Goal: Task Accomplishment & Management: Use online tool/utility

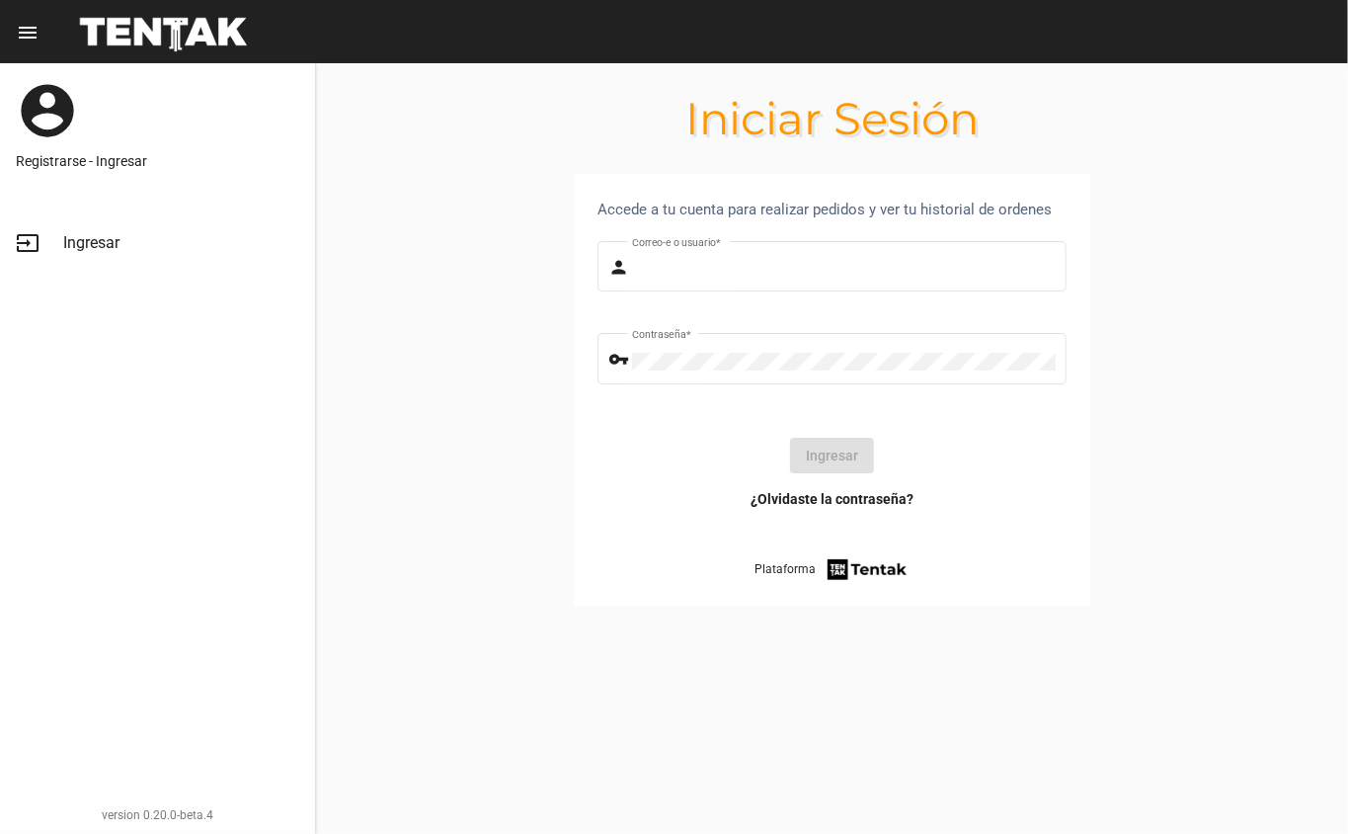
type input "DANKEHMB"
click at [832, 468] on button "Ingresar" at bounding box center [832, 456] width 84 height 36
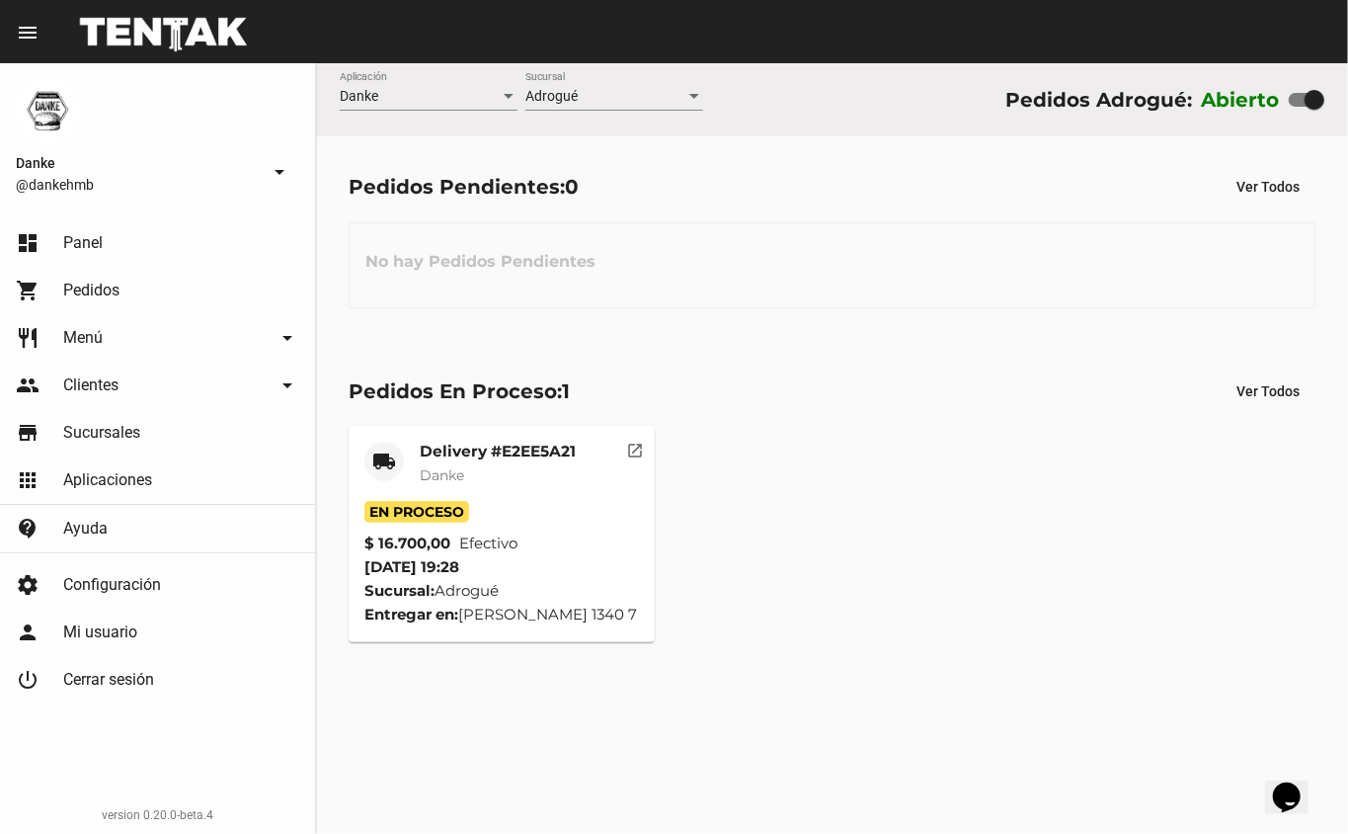
click at [492, 442] on mat-card-title "Delivery #E2EE5A21" at bounding box center [498, 452] width 156 height 20
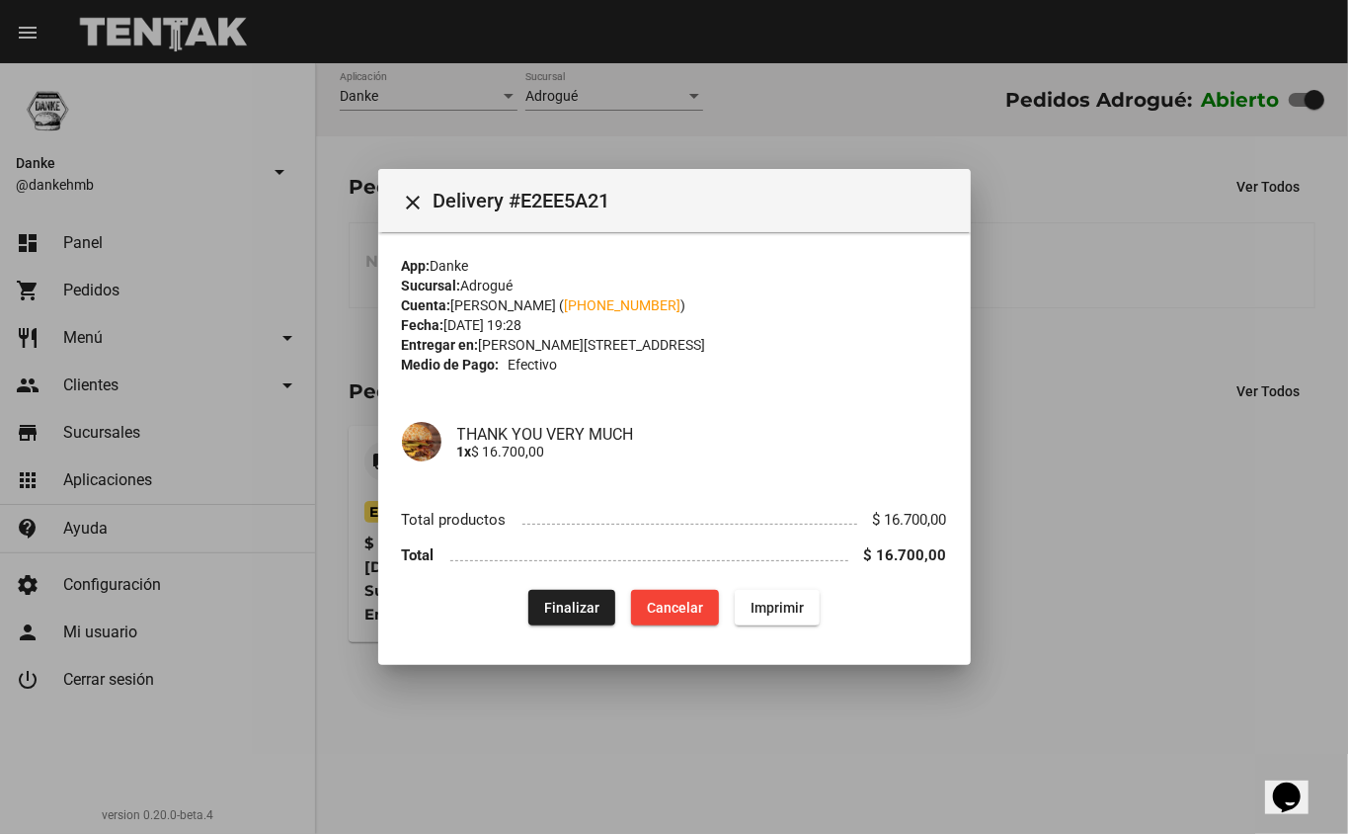
click at [561, 587] on div "App: Danke Sucursal: Adrogué Cuenta: Damian Morro ( +54 1150415981 ) Fecha: 23/…" at bounding box center [674, 440] width 545 height 369
click at [557, 618] on button "Finalizar" at bounding box center [571, 608] width 87 height 36
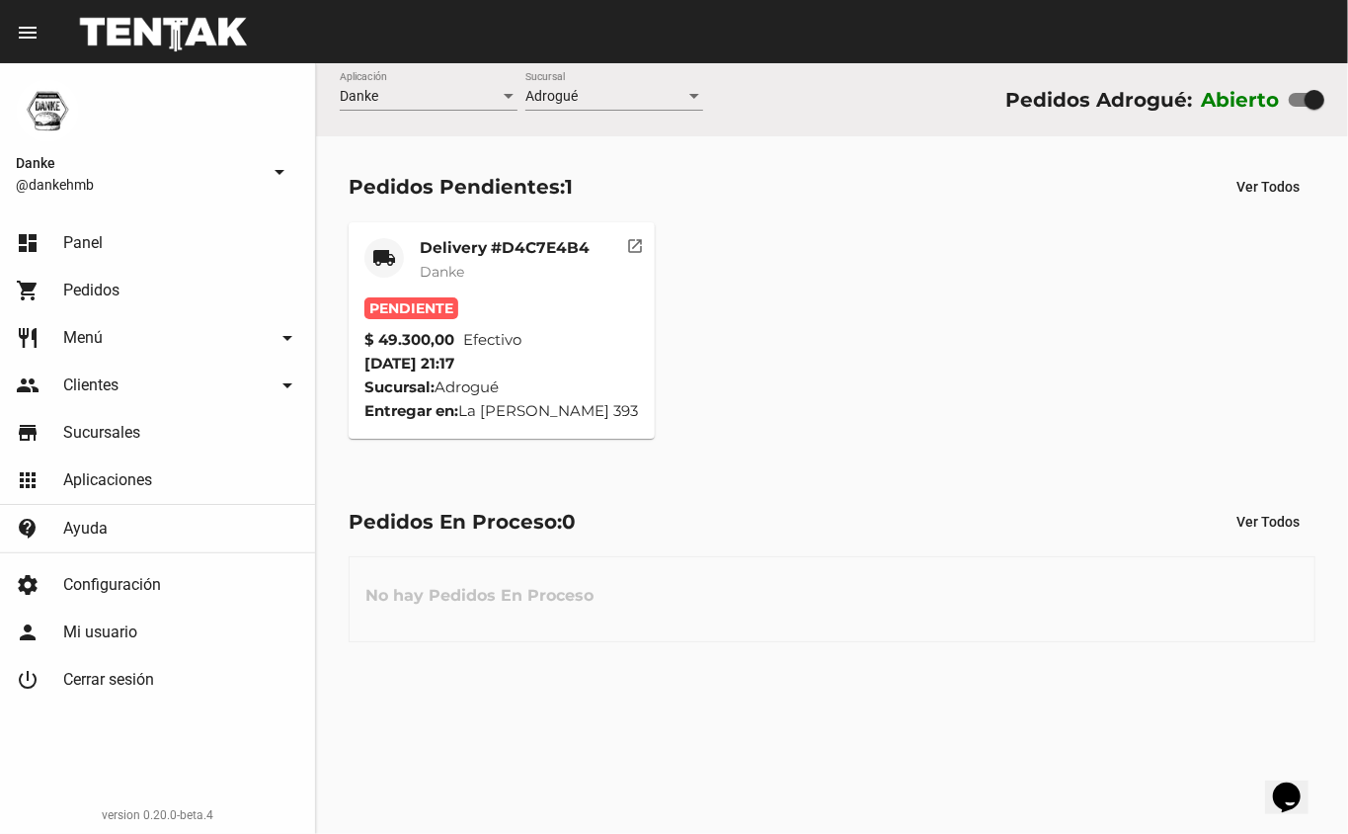
click at [571, 250] on mat-card-title "Delivery #D4C7E4B4" at bounding box center [505, 248] width 170 height 20
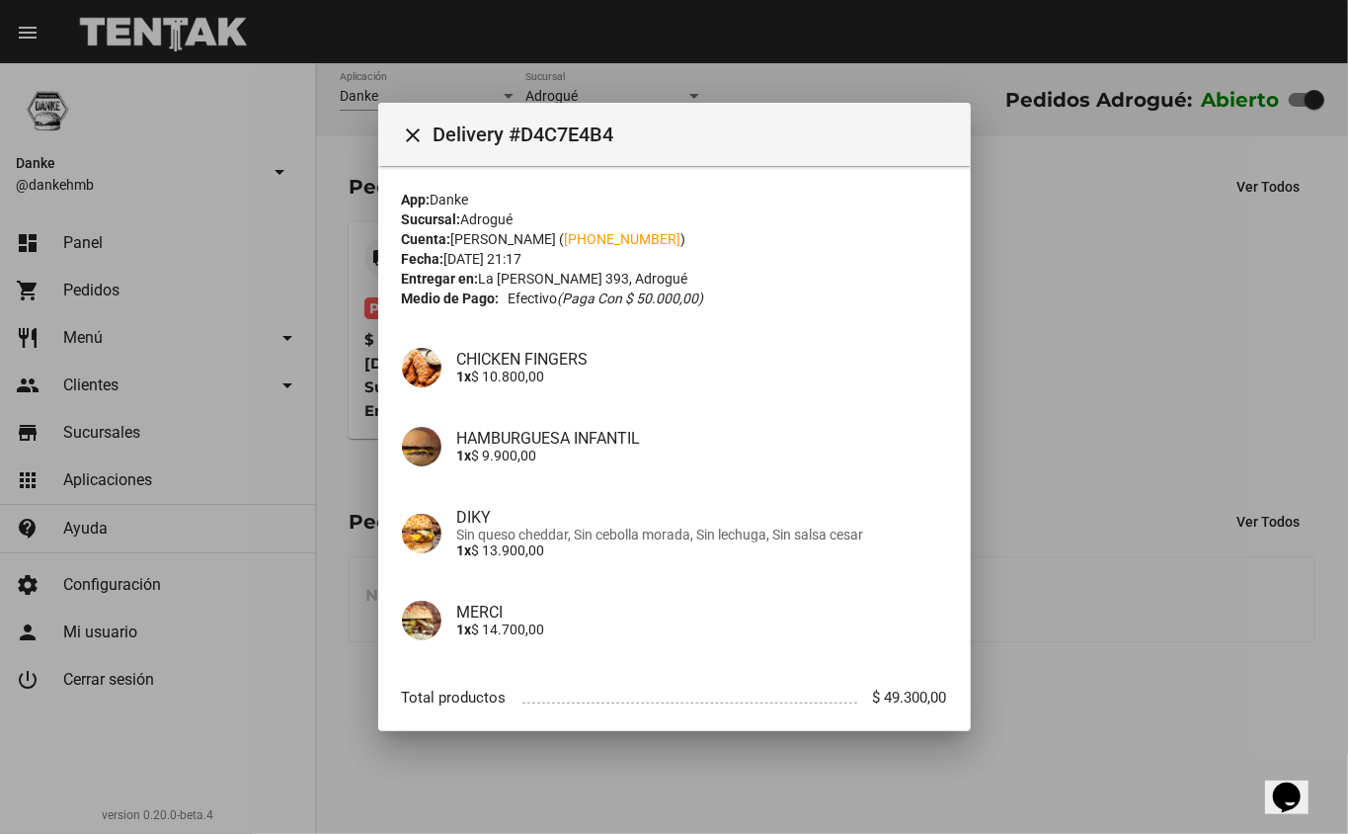
scroll to position [112, 0]
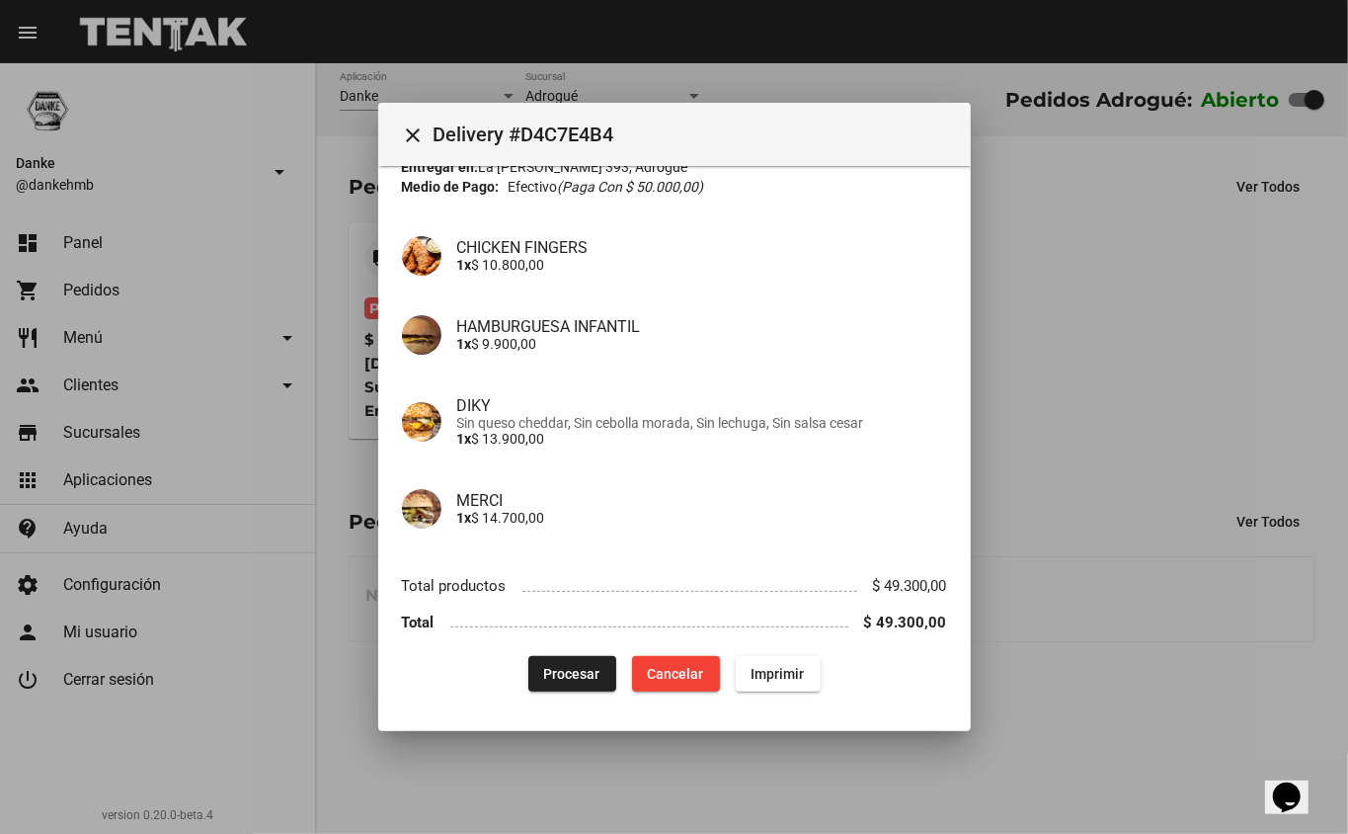
click at [581, 661] on button "Procesar" at bounding box center [572, 674] width 88 height 36
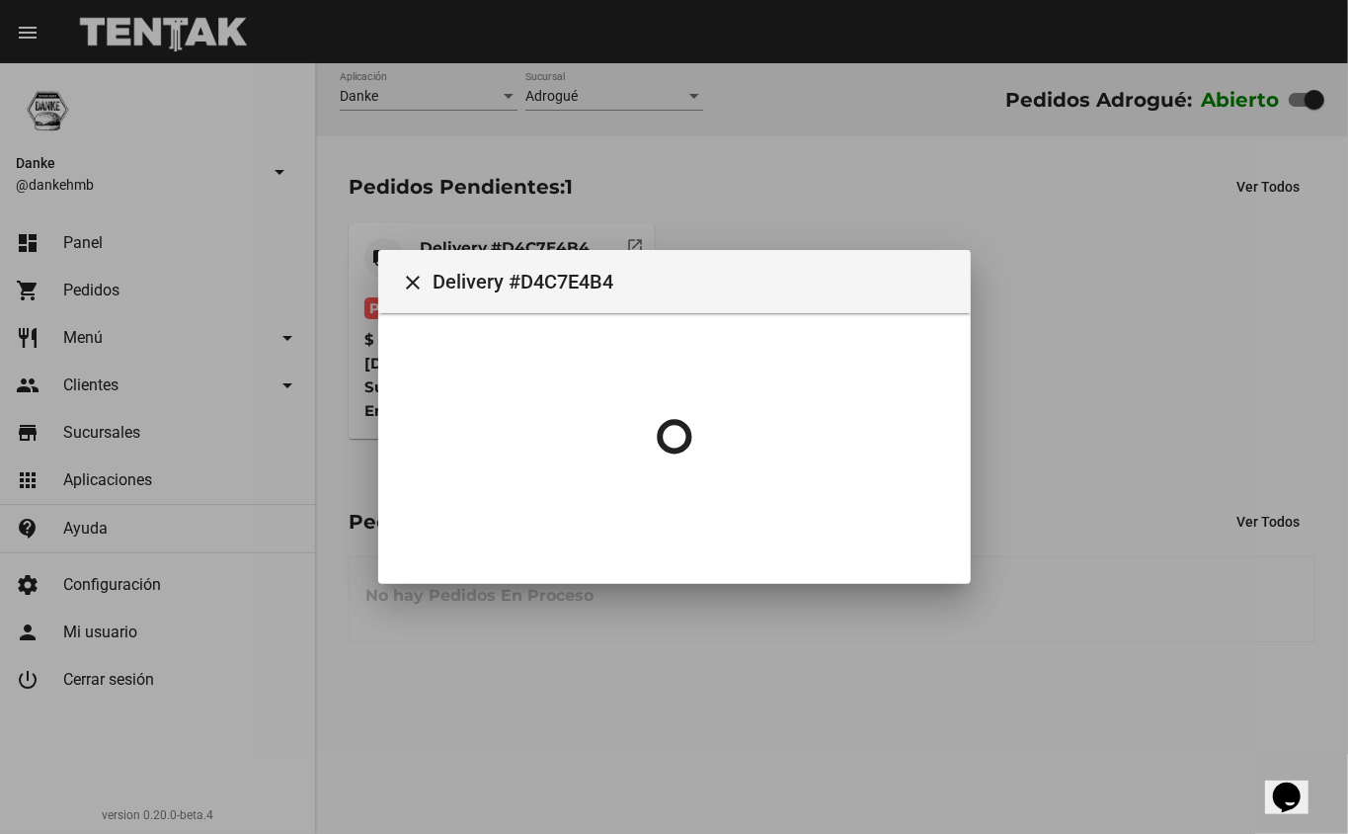
scroll to position [0, 0]
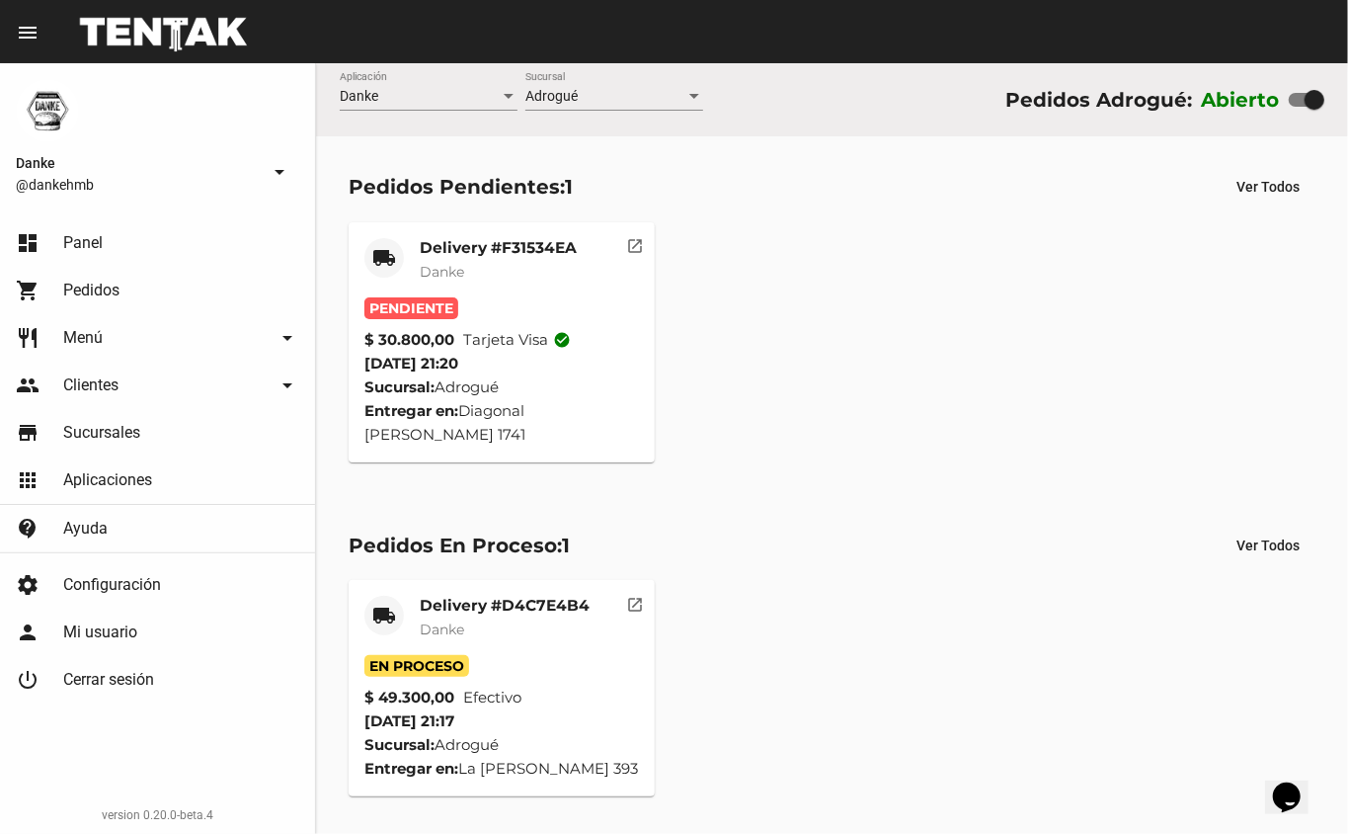
click at [527, 230] on mat-card "local_shipping Delivery #F31534EA Danke Pendiente $ 30.800,00 Tarjeta visa chec…" at bounding box center [502, 342] width 307 height 240
click at [526, 249] on mat-card-title "Delivery #F31534EA" at bounding box center [498, 248] width 157 height 20
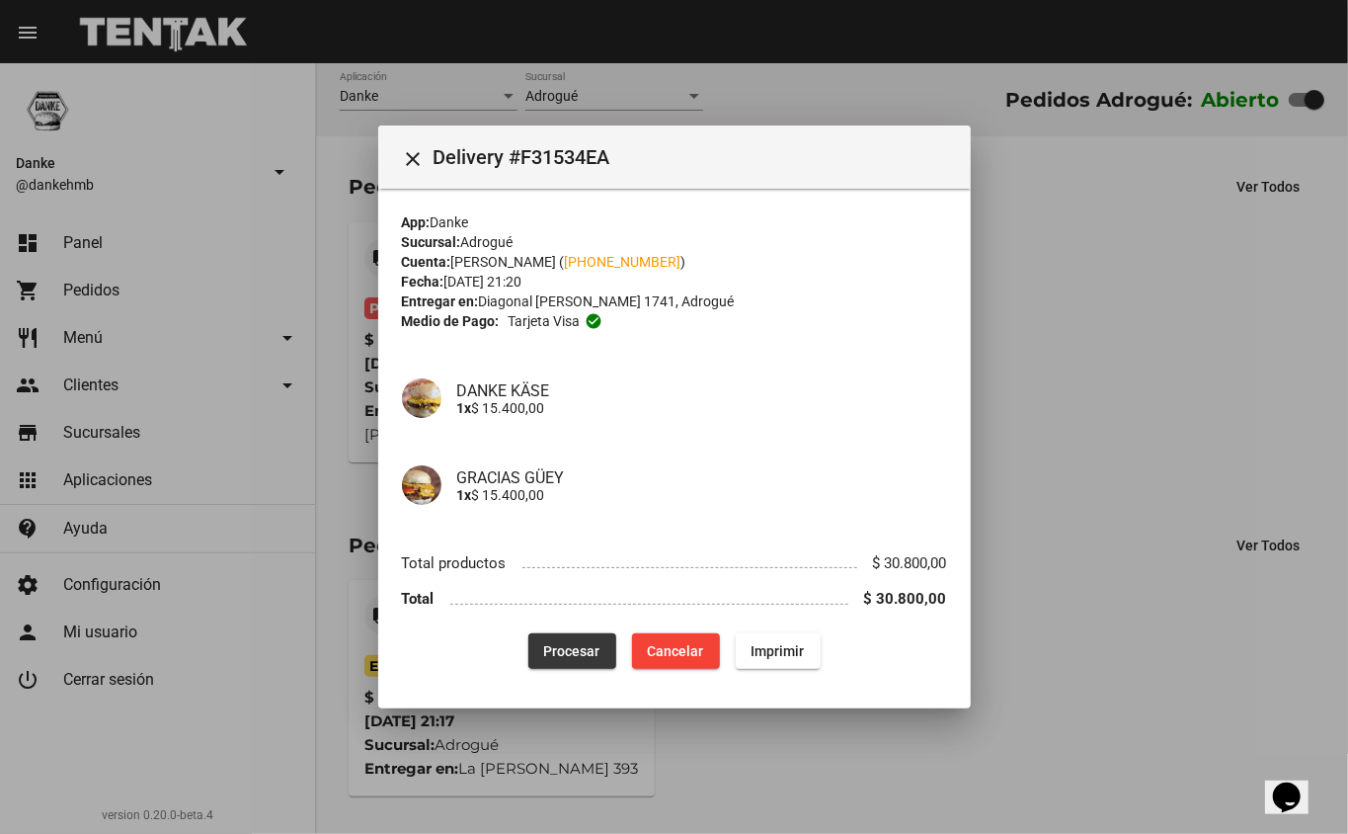
click at [594, 644] on span "Procesar" at bounding box center [572, 651] width 56 height 16
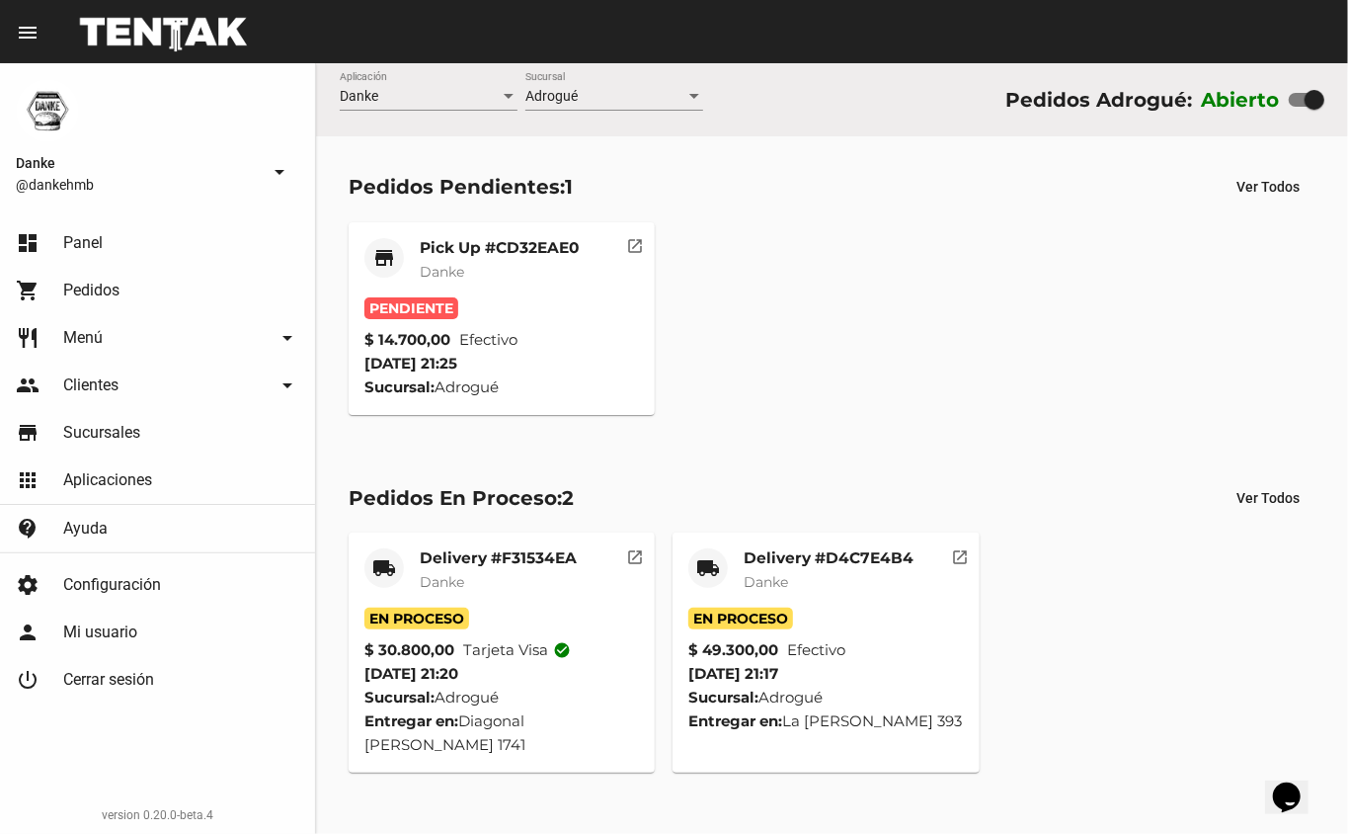
click at [530, 253] on mat-card-title "Pick Up #CD32EAE0" at bounding box center [499, 248] width 159 height 20
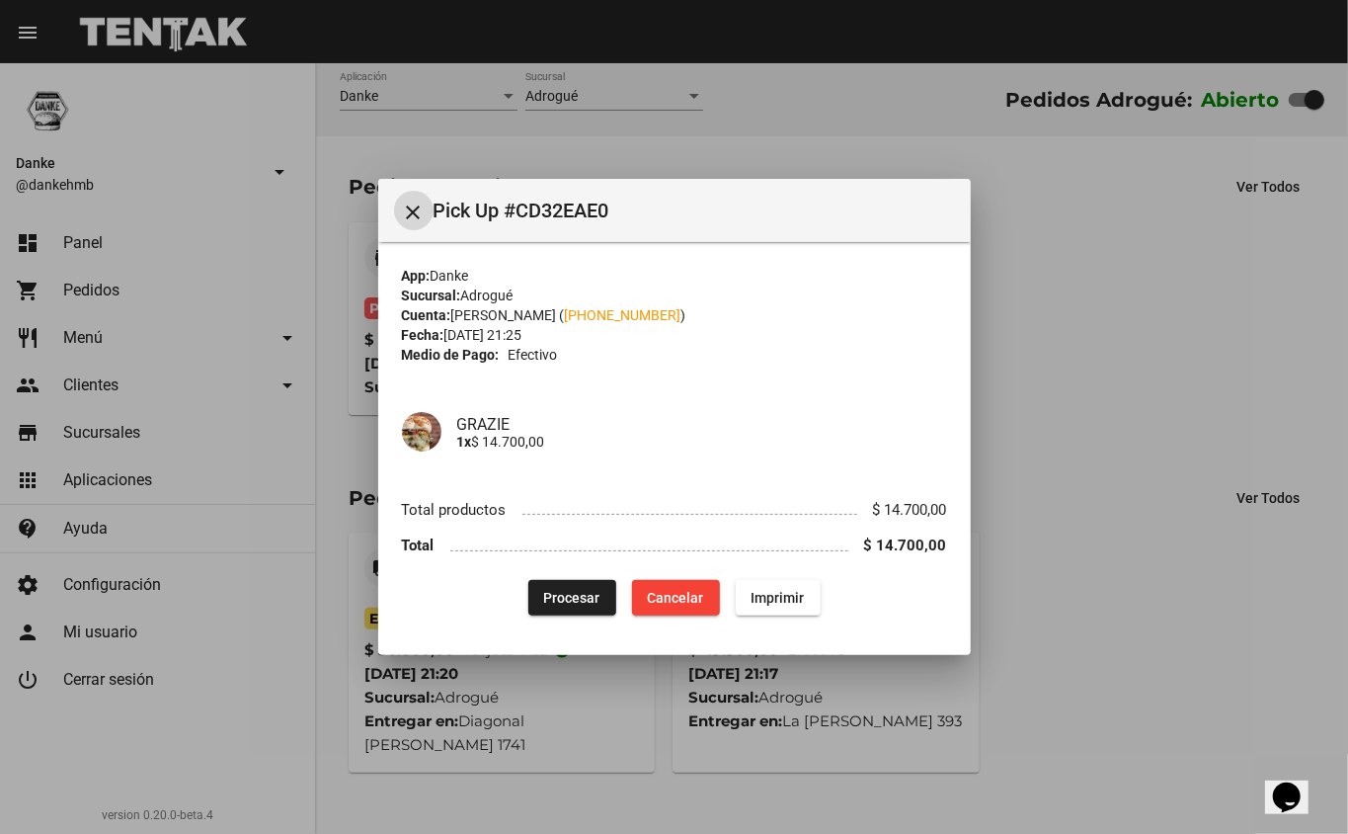
click at [582, 599] on span "Procesar" at bounding box center [572, 598] width 56 height 16
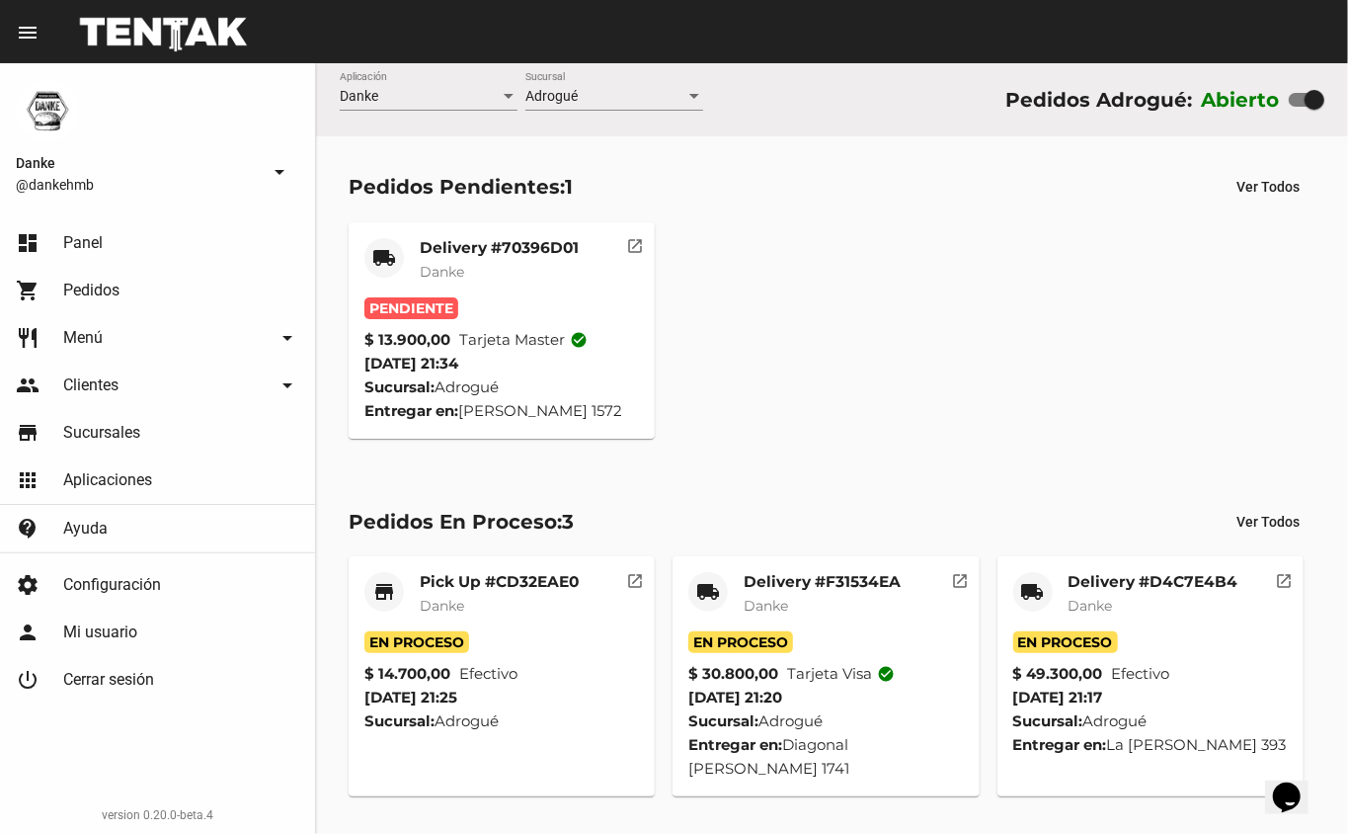
click at [511, 265] on mat-card-subtitle "Danke" at bounding box center [499, 272] width 159 height 20
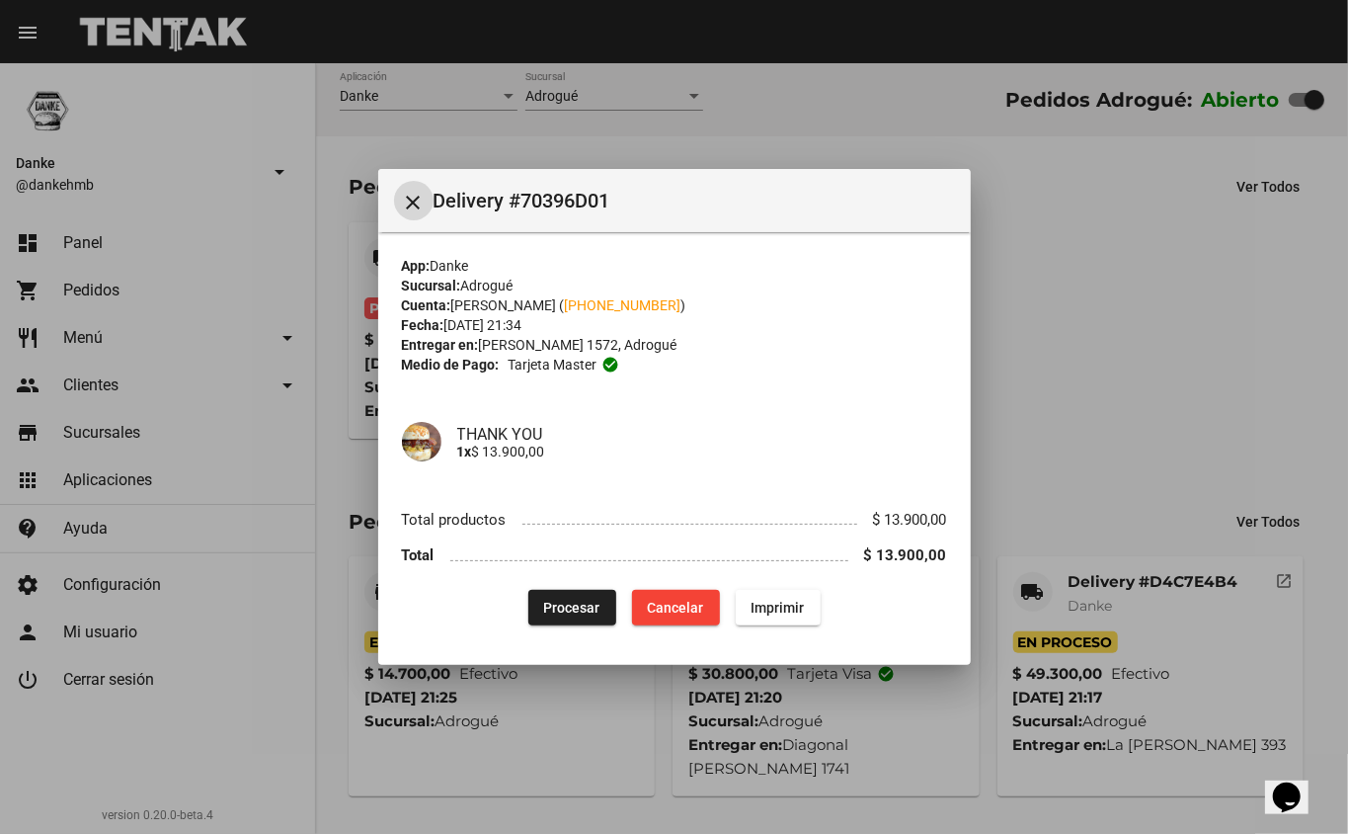
click at [601, 610] on span "Procesar" at bounding box center [572, 608] width 56 height 16
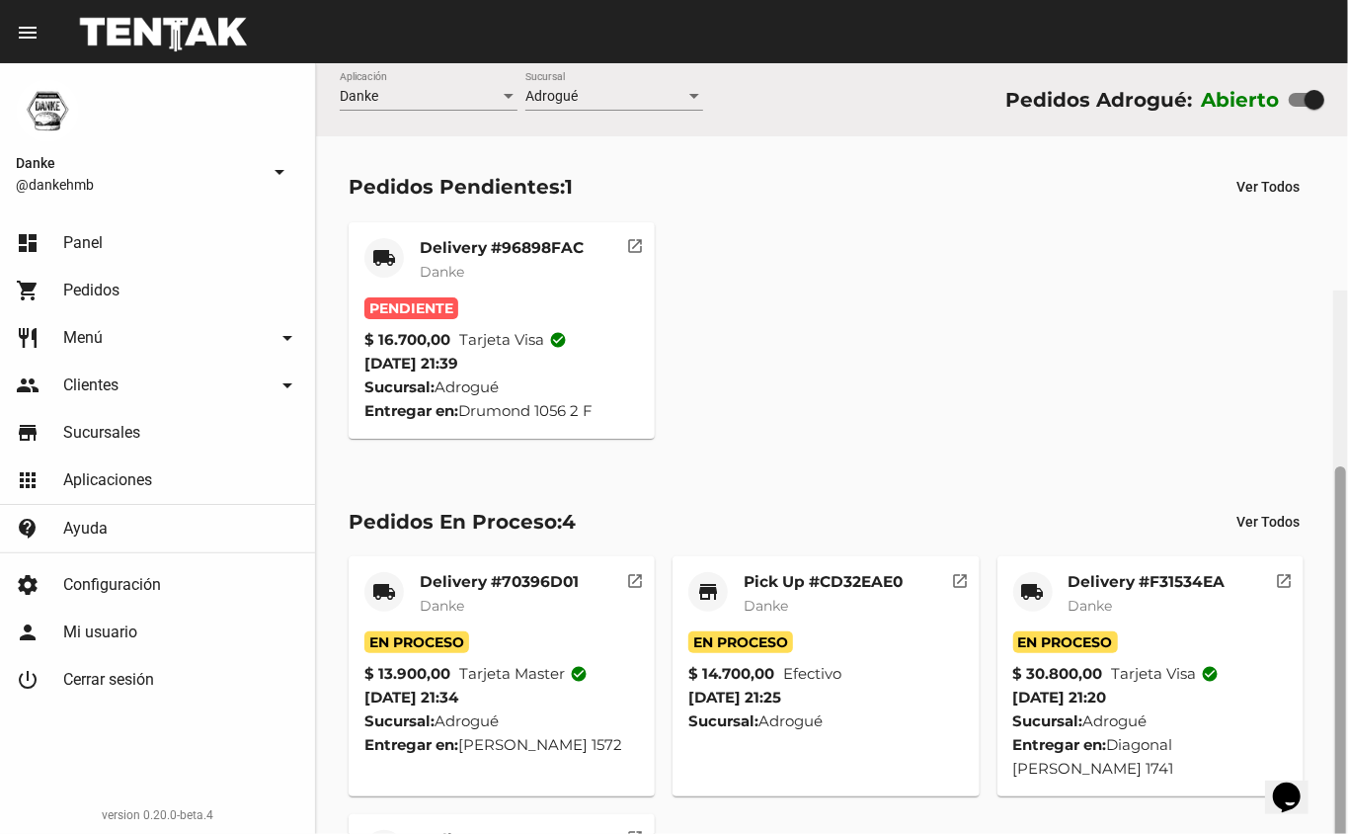
scroll to position [227, 0]
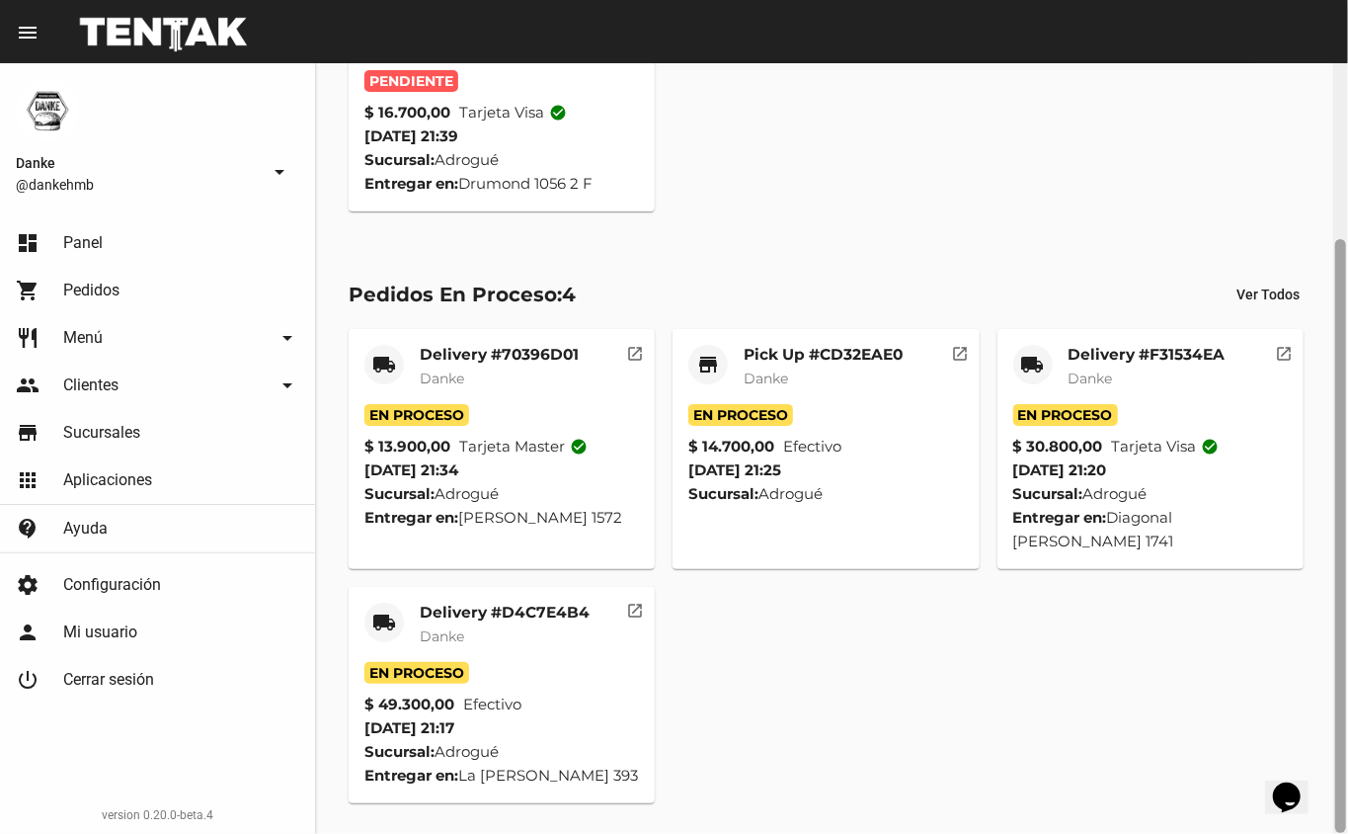
drag, startPoint x: 1347, startPoint y: 471, endPoint x: 1347, endPoint y: 676, distance: 204.5
click at [1347, 674] on div at bounding box center [1340, 448] width 15 height 770
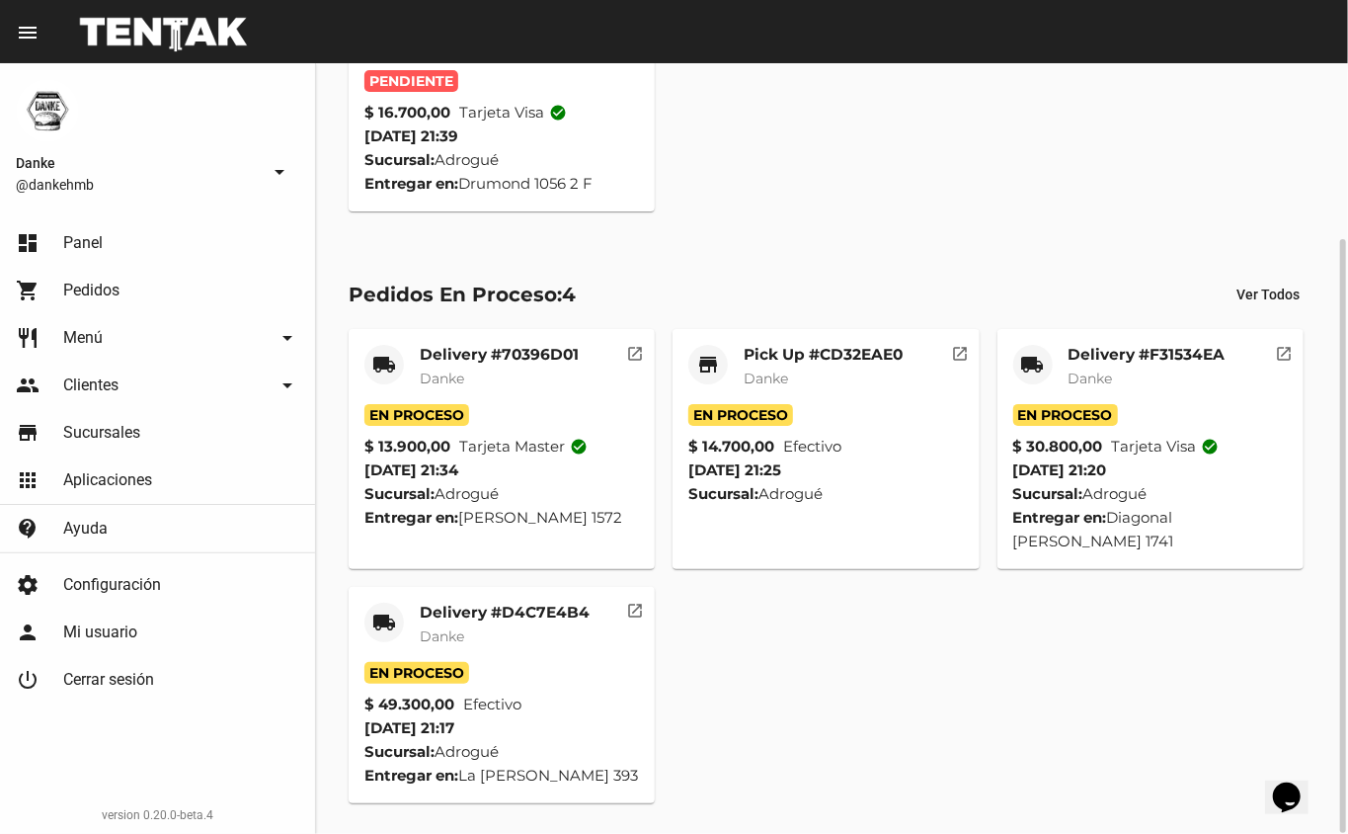
click at [512, 618] on mat-card-title "Delivery #D4C7E4B4" at bounding box center [505, 613] width 170 height 20
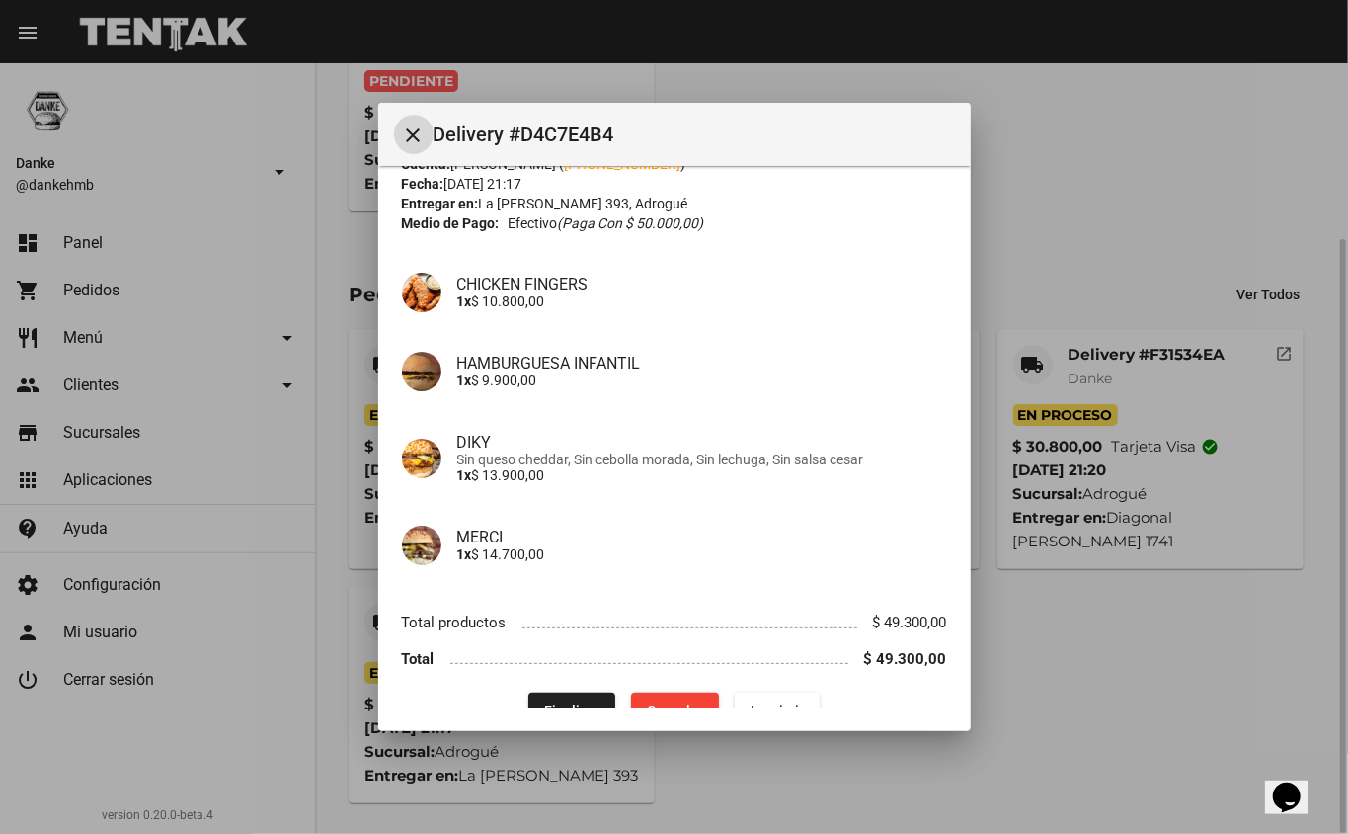
scroll to position [112, 0]
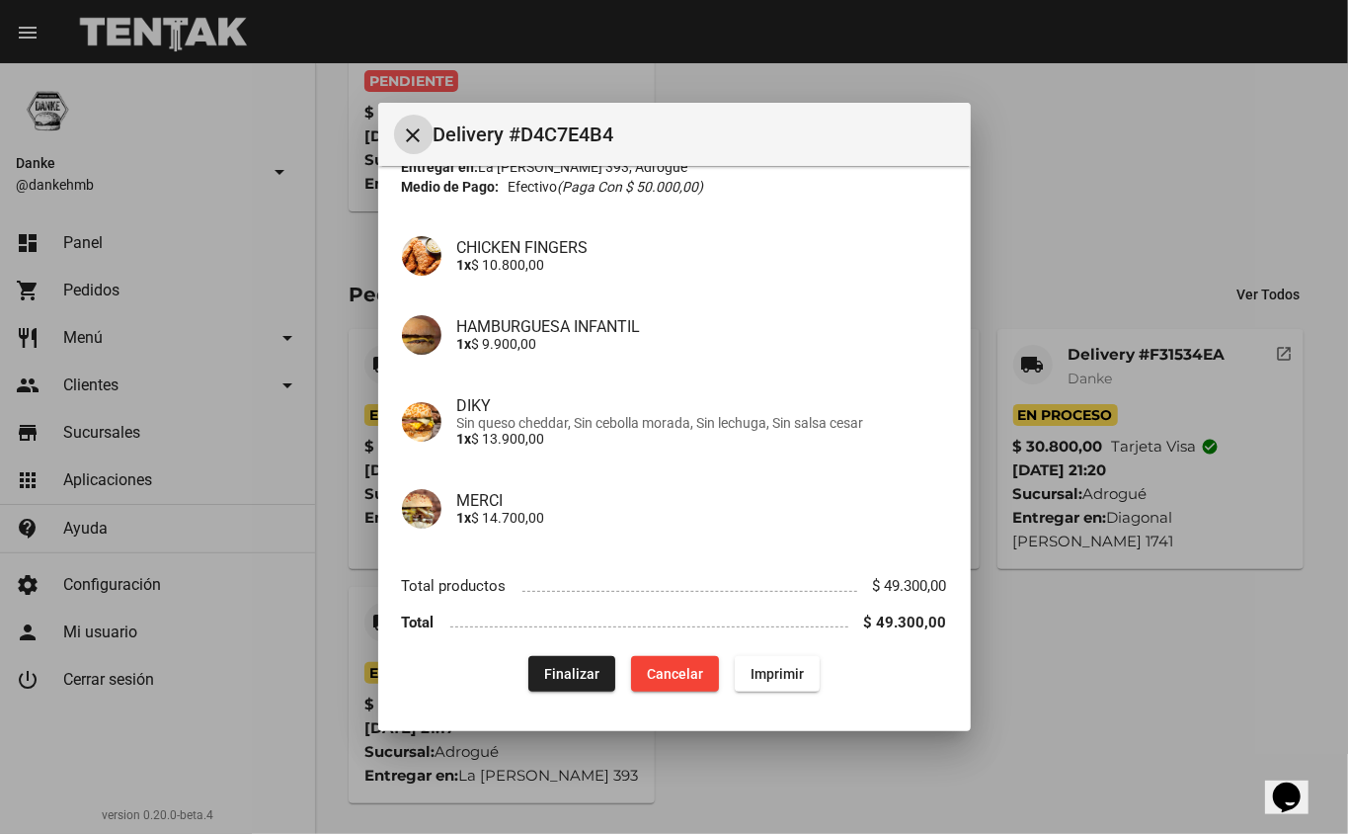
click at [567, 678] on span "Finalizar" at bounding box center [571, 674] width 55 height 16
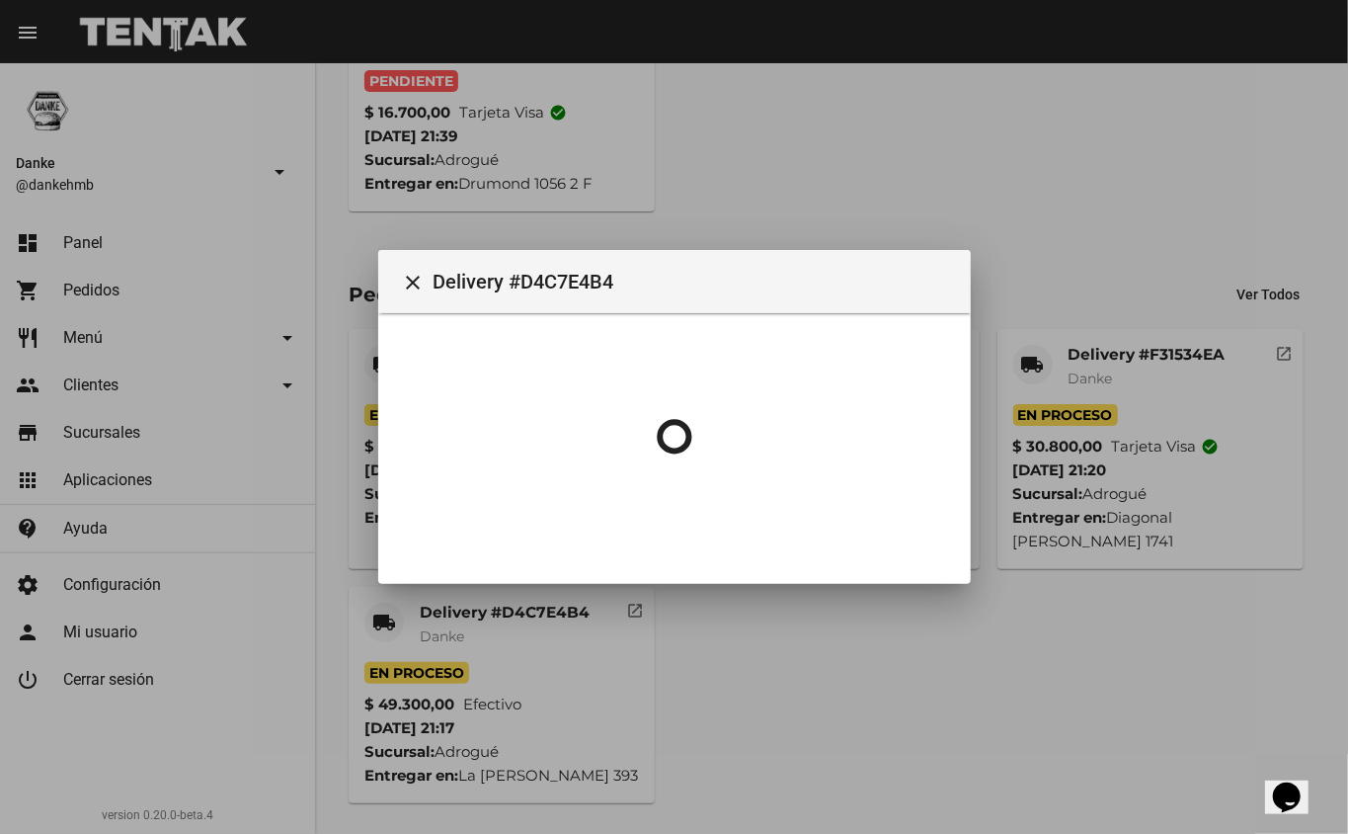
scroll to position [0, 0]
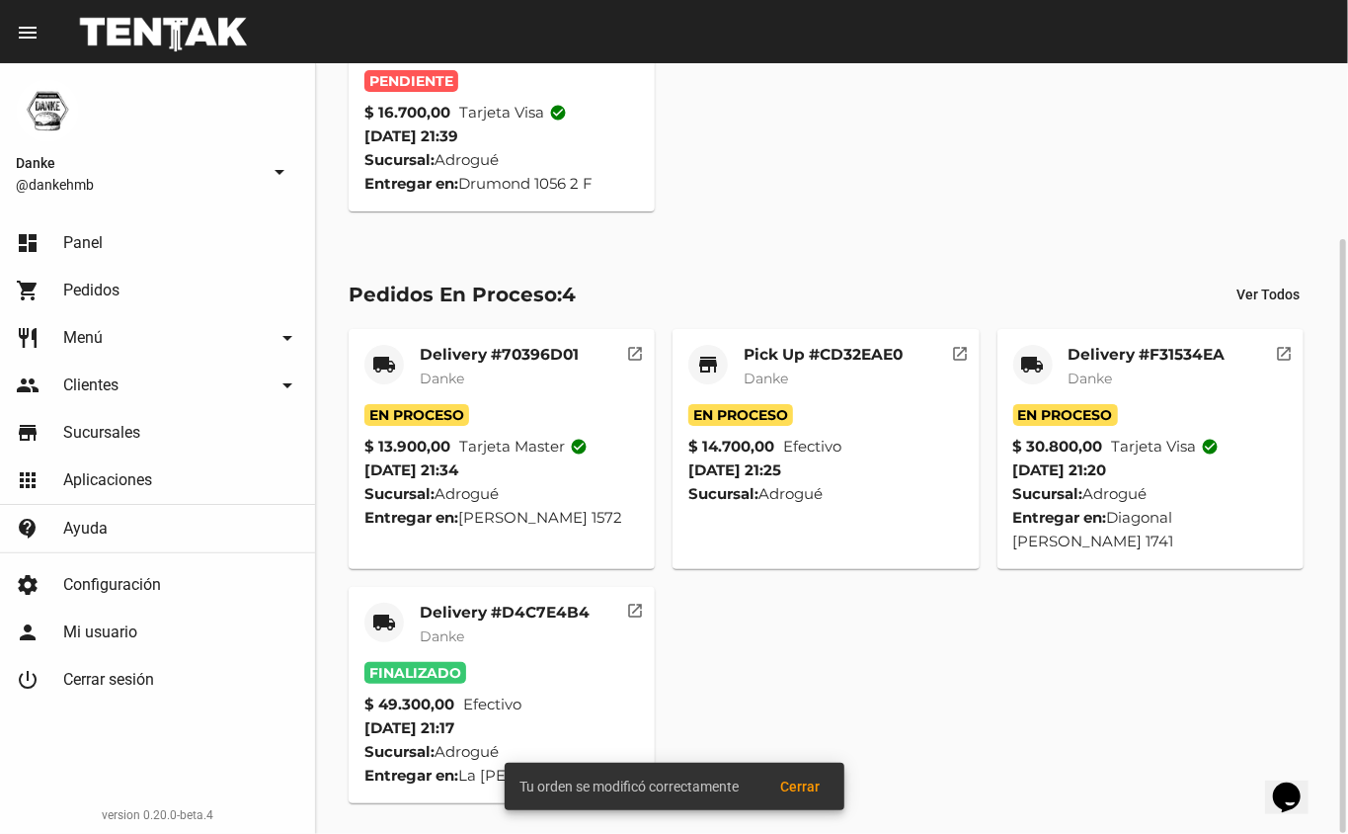
click at [1170, 356] on mat-card-title "Delivery #F31534EA" at bounding box center [1147, 355] width 157 height 20
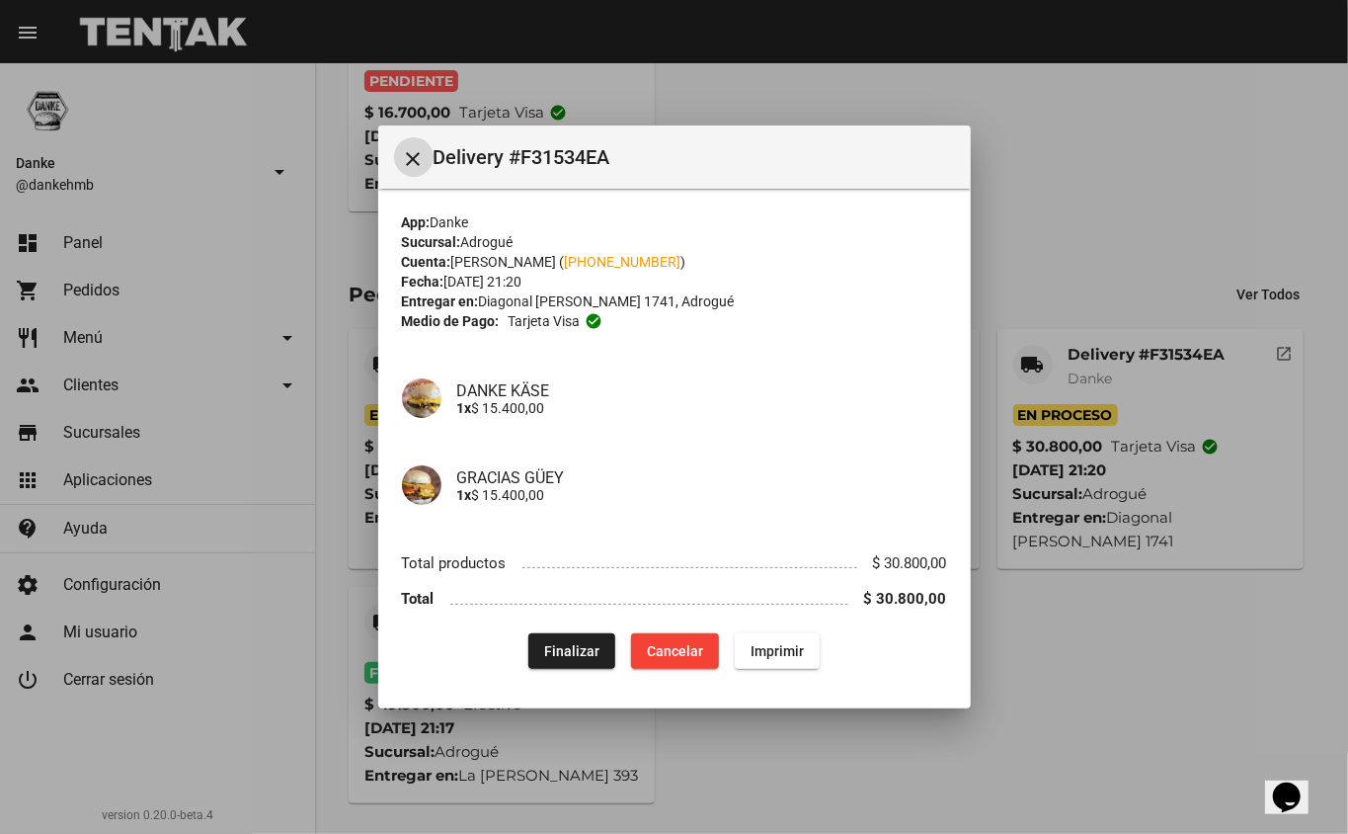
click at [574, 650] on span "Finalizar" at bounding box center [571, 651] width 55 height 16
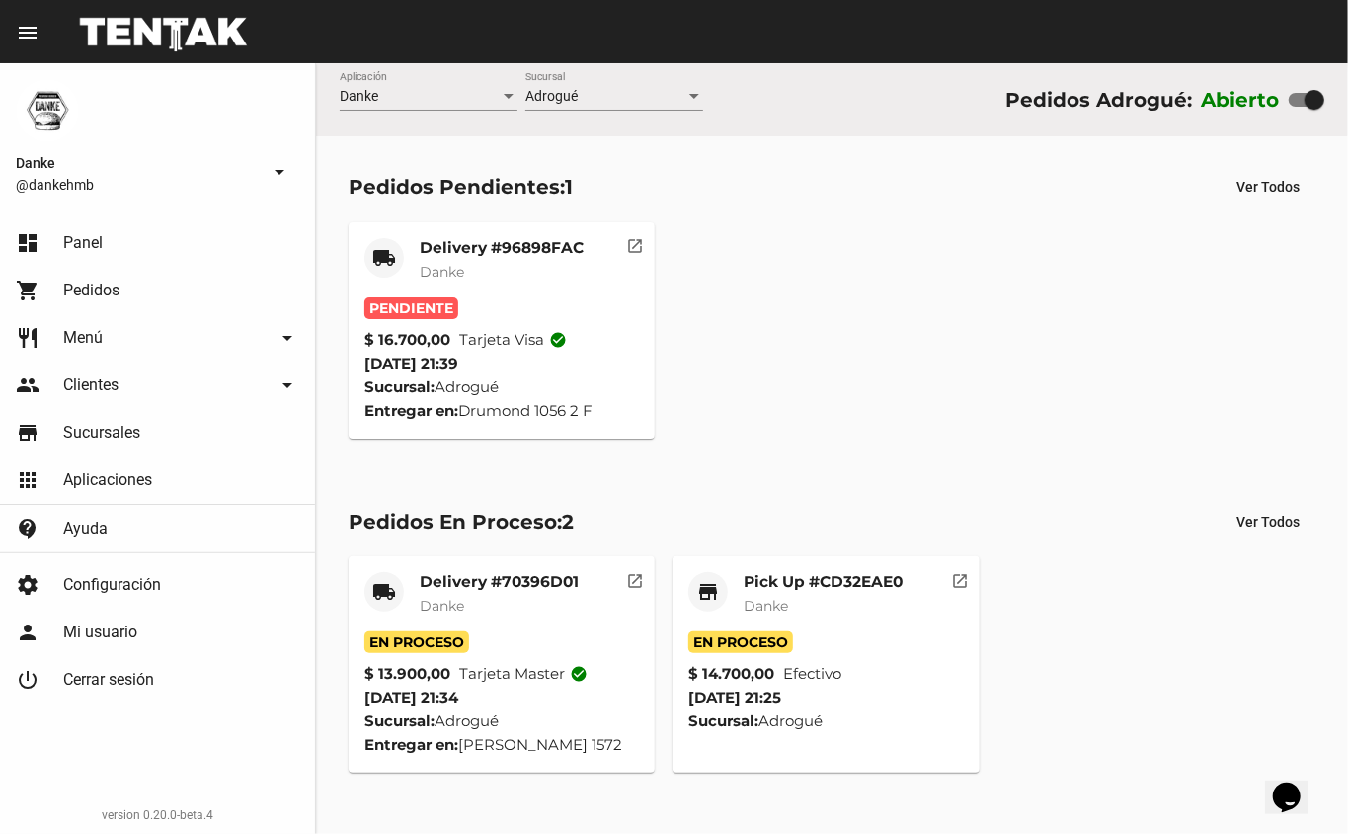
click at [511, 239] on mat-card-title "Delivery #96898FAC" at bounding box center [502, 248] width 164 height 20
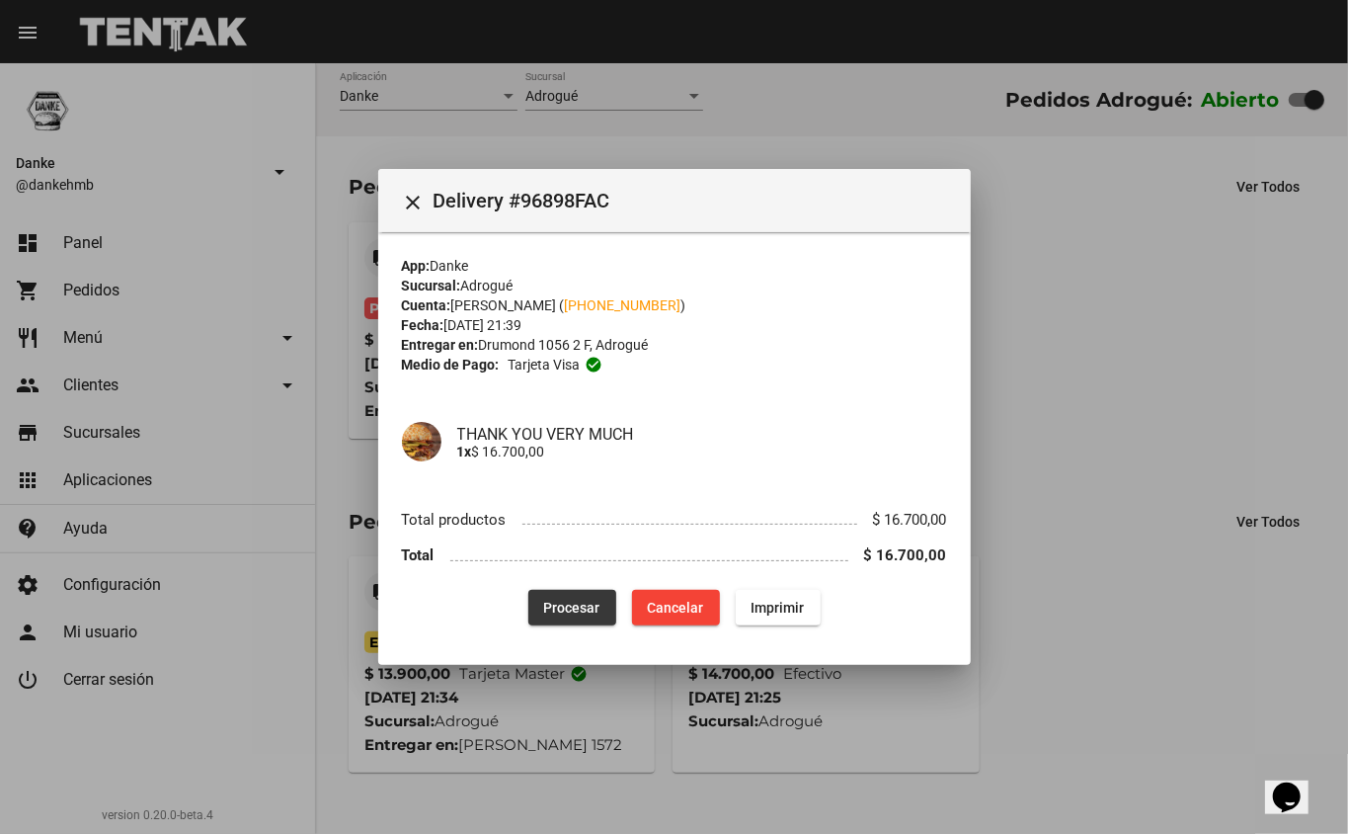
click at [598, 602] on span "Procesar" at bounding box center [572, 608] width 56 height 16
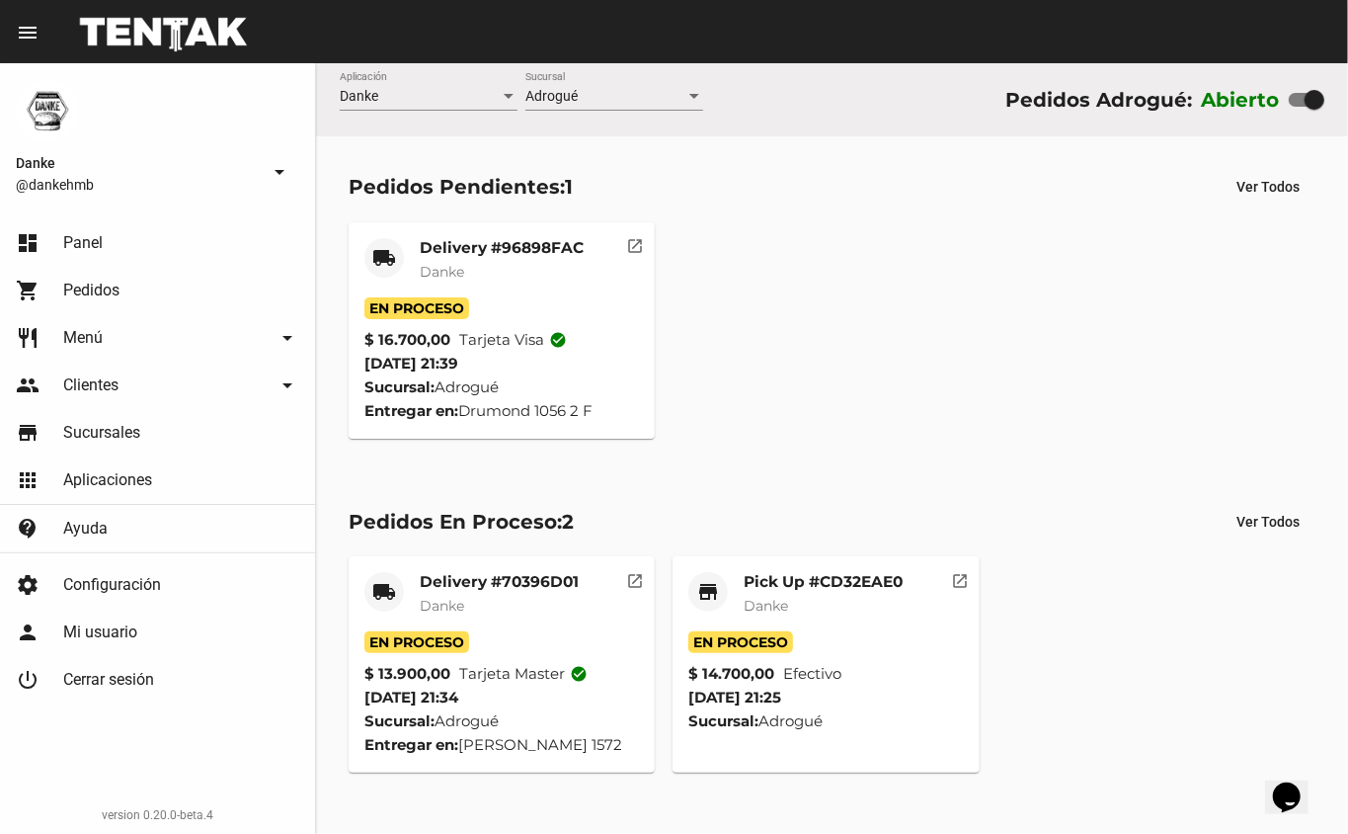
click at [863, 587] on mat-card-title "Pick Up #CD32EAE0" at bounding box center [823, 582] width 159 height 20
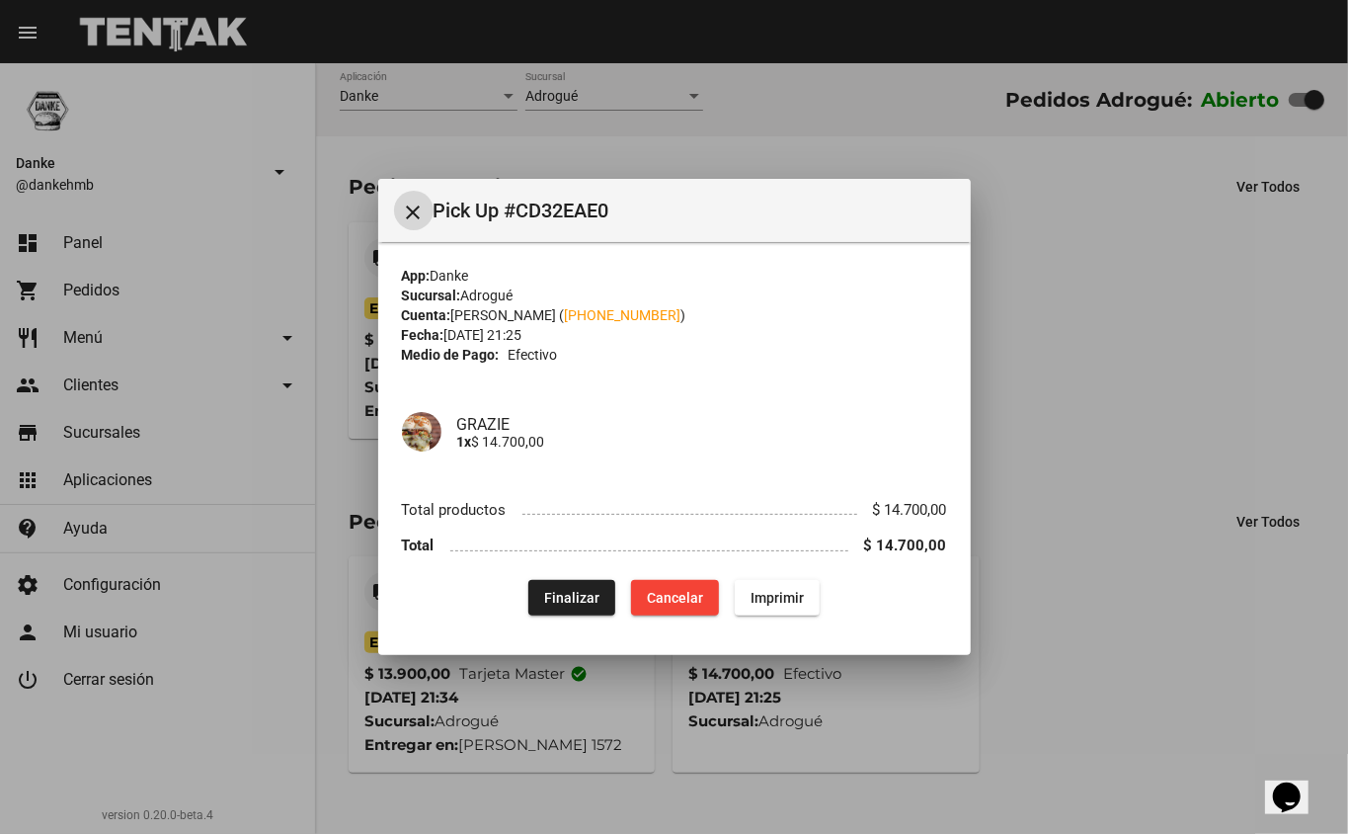
click at [578, 603] on span "Finalizar" at bounding box center [571, 598] width 55 height 16
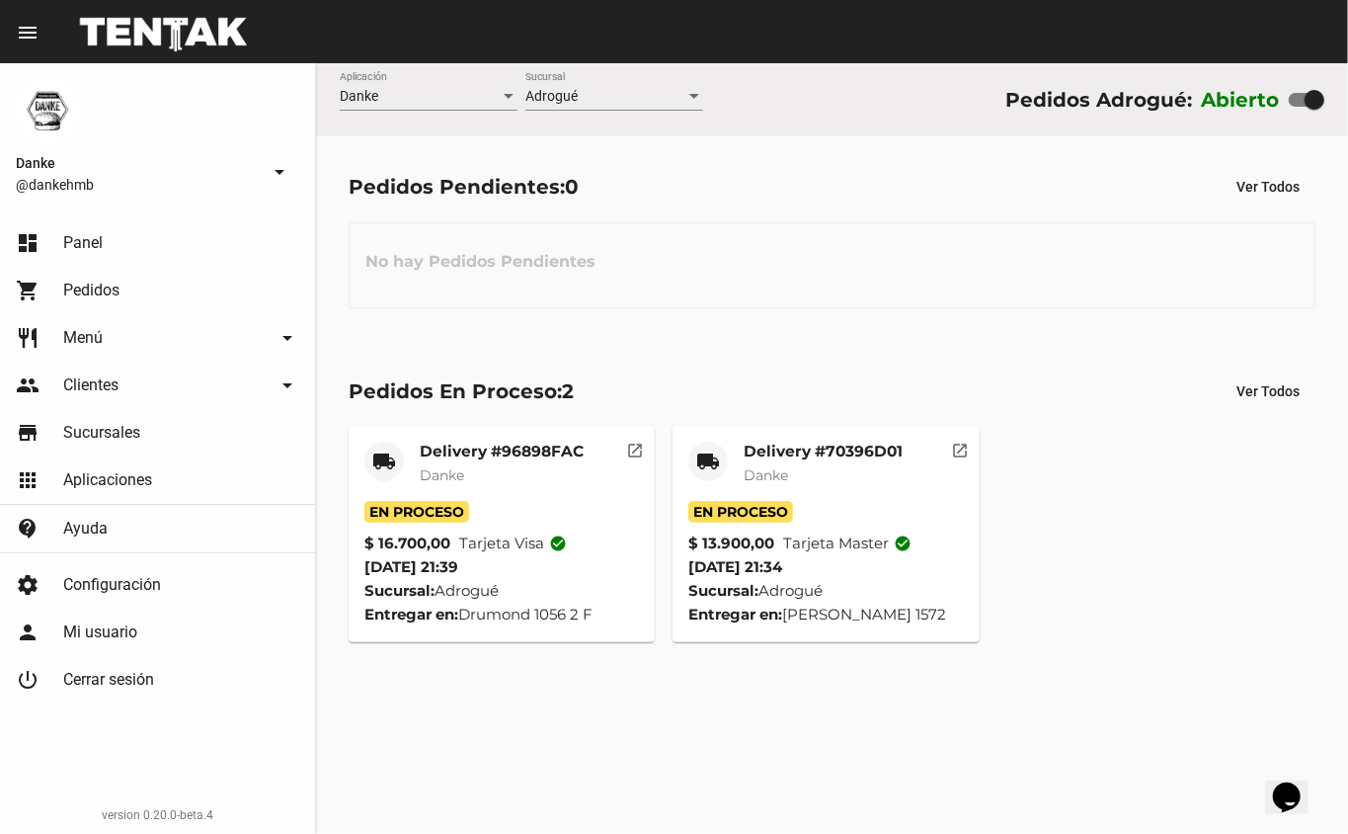
click at [843, 451] on mat-card-title "Delivery #70396D01" at bounding box center [823, 452] width 159 height 20
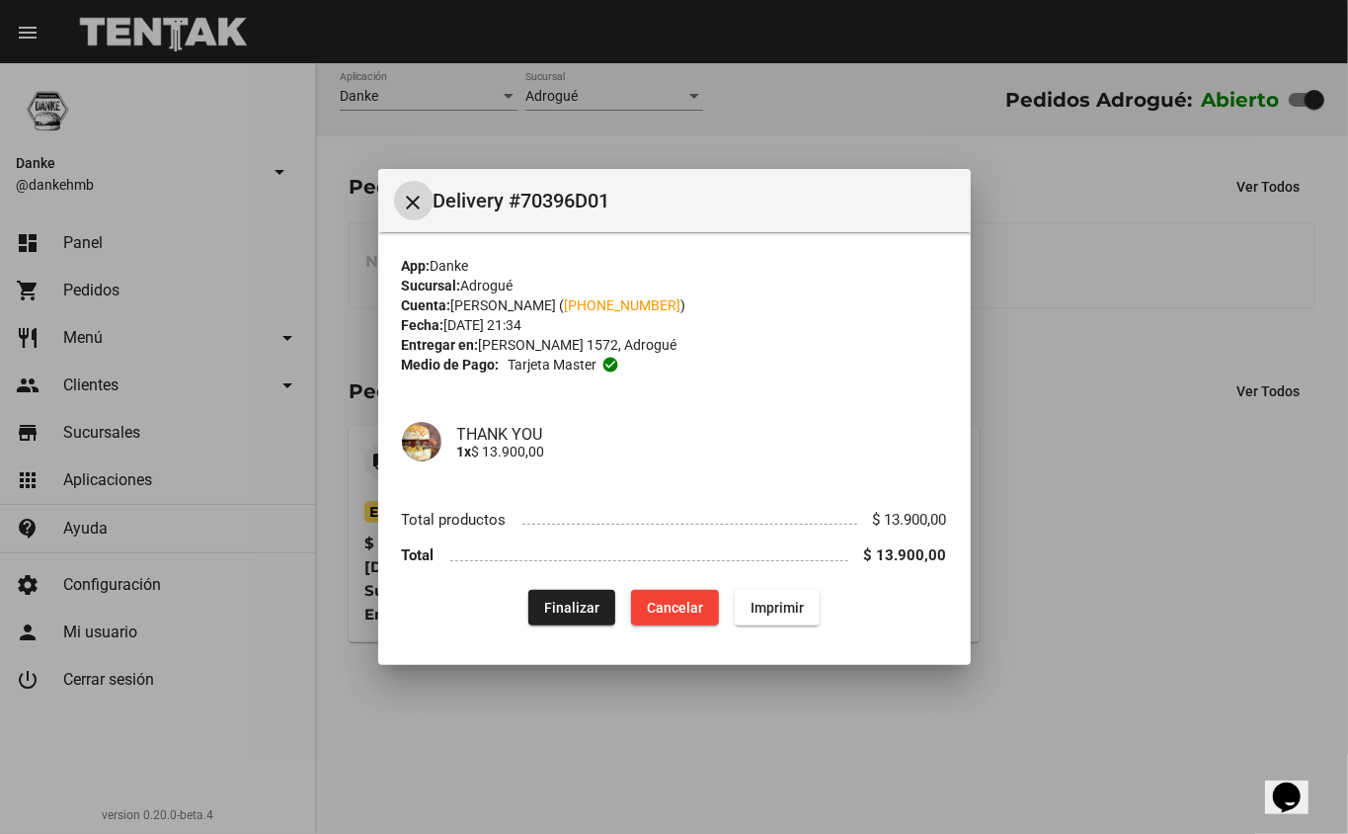
click at [570, 600] on span "Finalizar" at bounding box center [571, 608] width 55 height 16
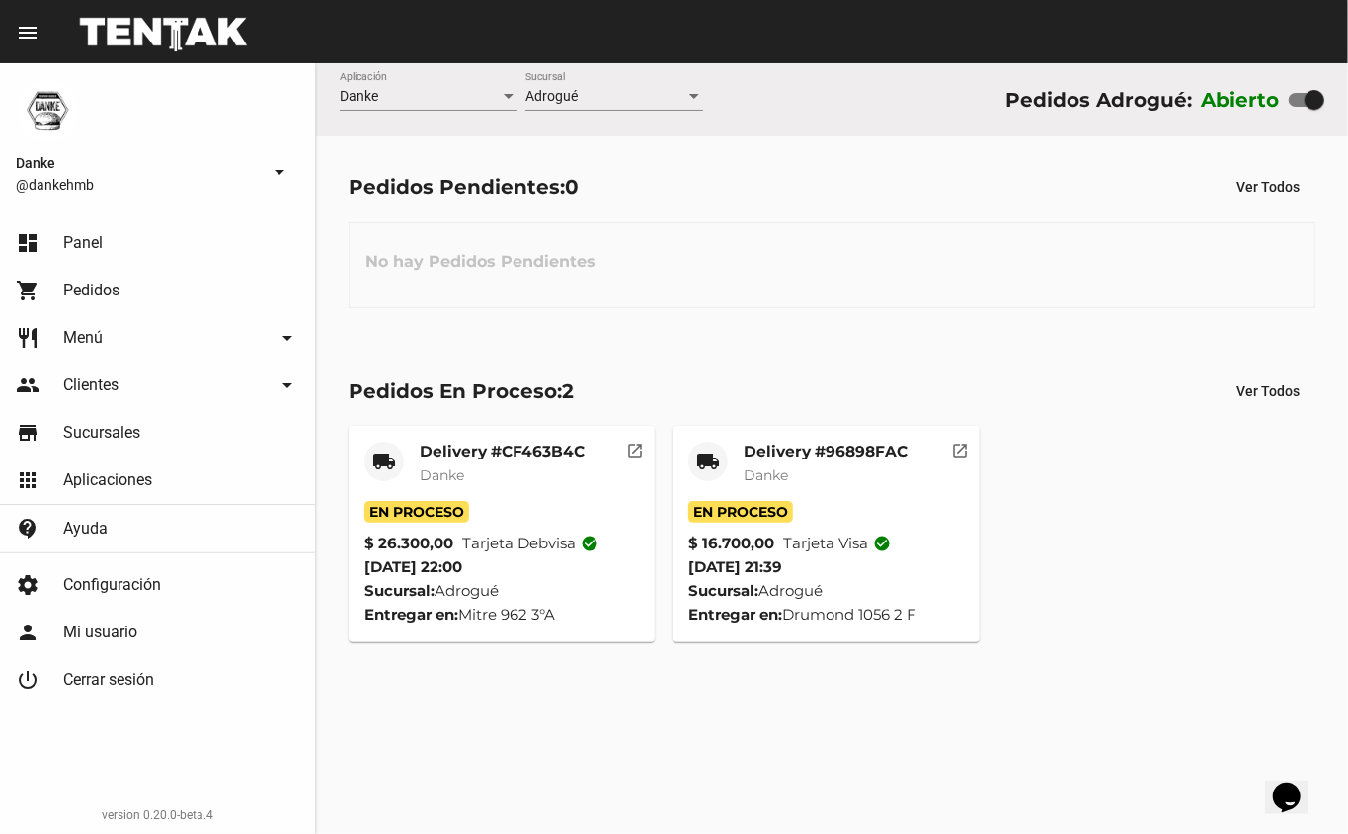
click at [866, 447] on mat-card-title "Delivery #96898FAC" at bounding box center [826, 452] width 164 height 20
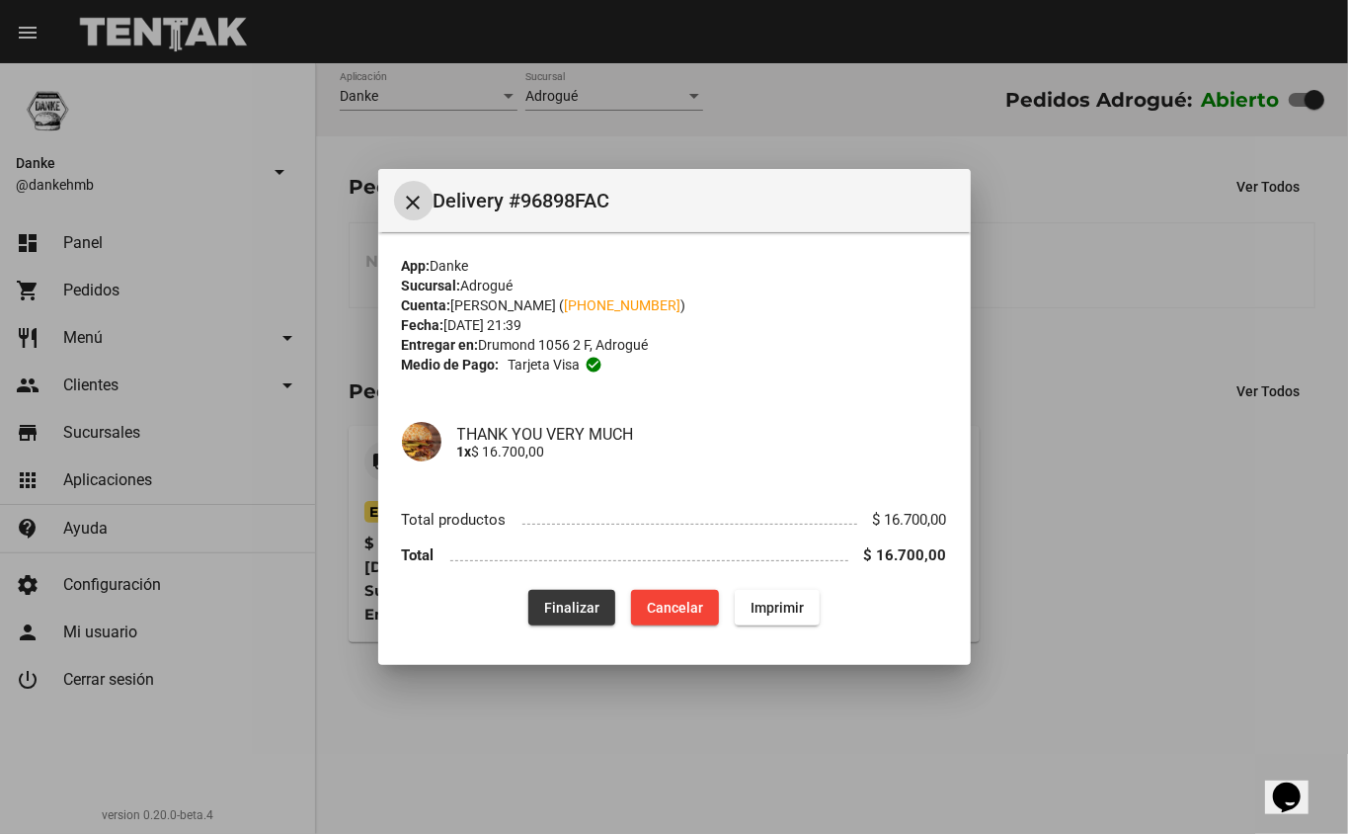
click at [589, 603] on span "Finalizar" at bounding box center [571, 608] width 55 height 16
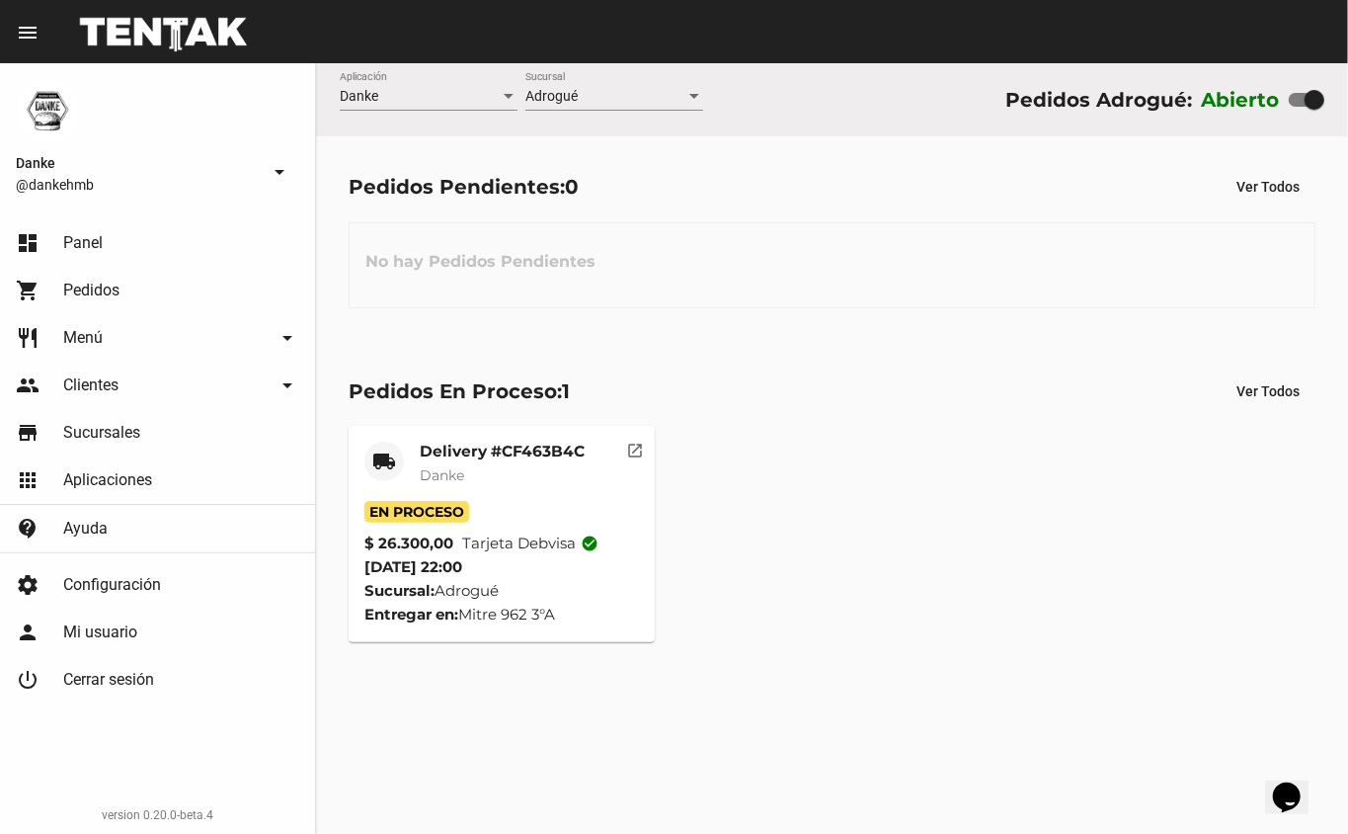
click at [491, 478] on mat-card-subtitle "Danke" at bounding box center [502, 475] width 165 height 20
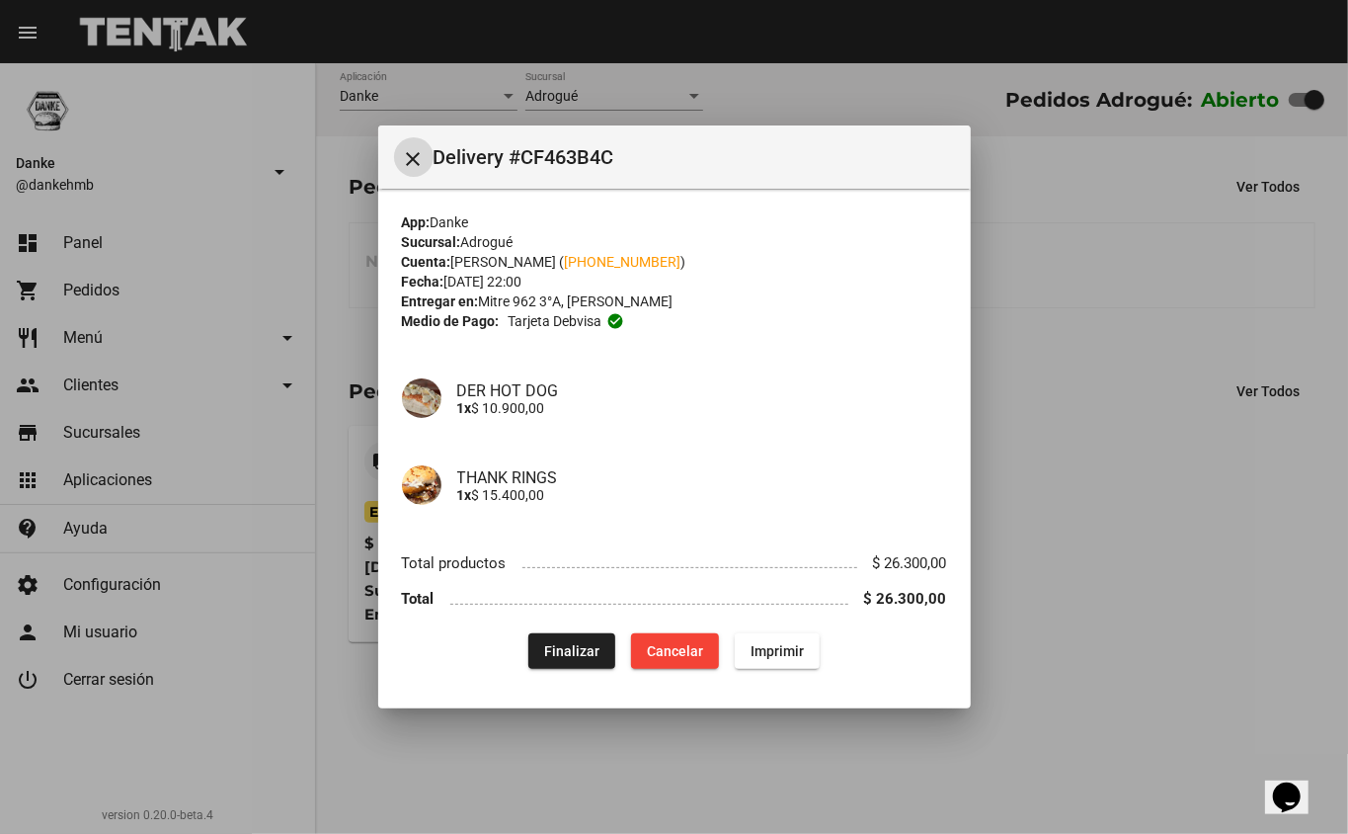
click at [589, 652] on span "Finalizar" at bounding box center [571, 651] width 55 height 16
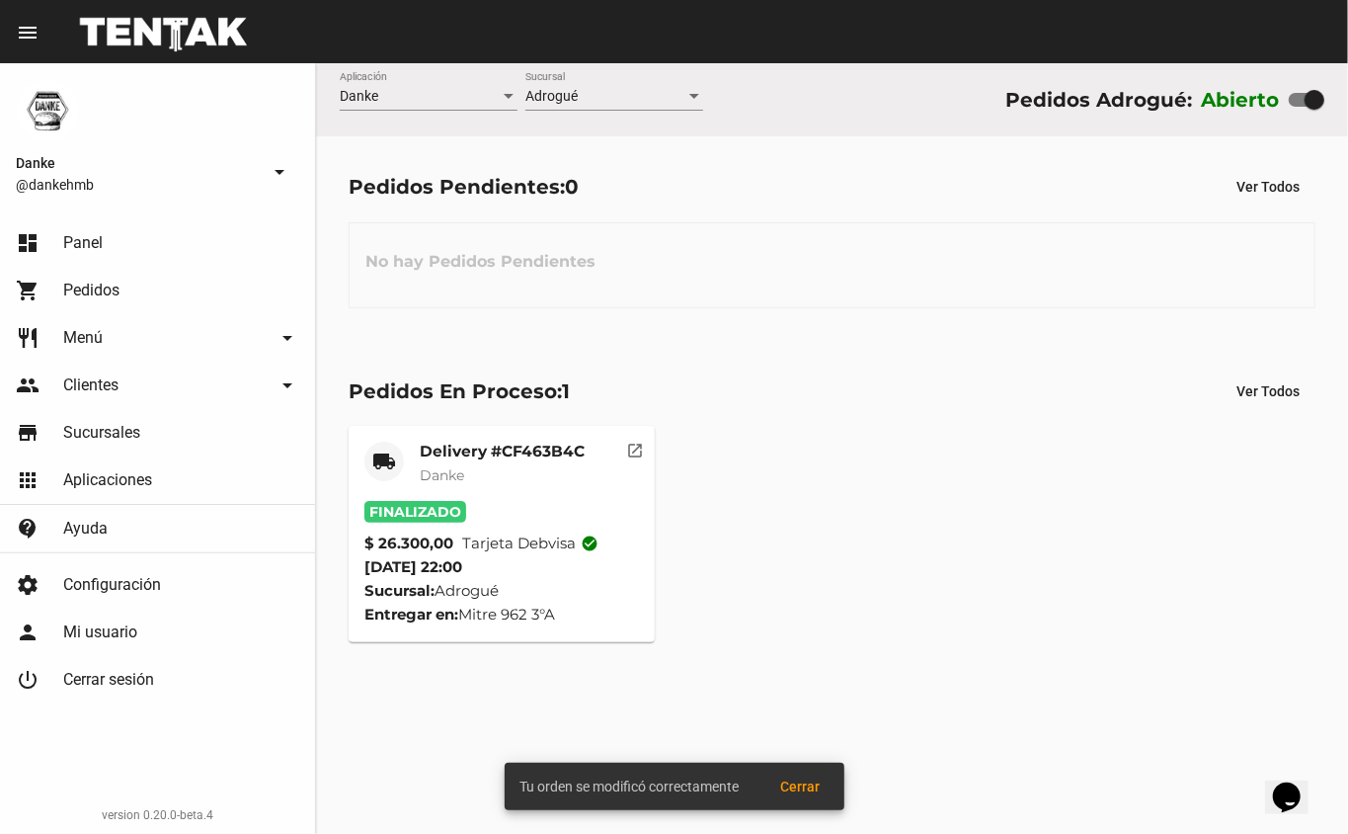
click at [516, 450] on mat-card-title "Delivery #CF463B4C" at bounding box center [502, 452] width 165 height 20
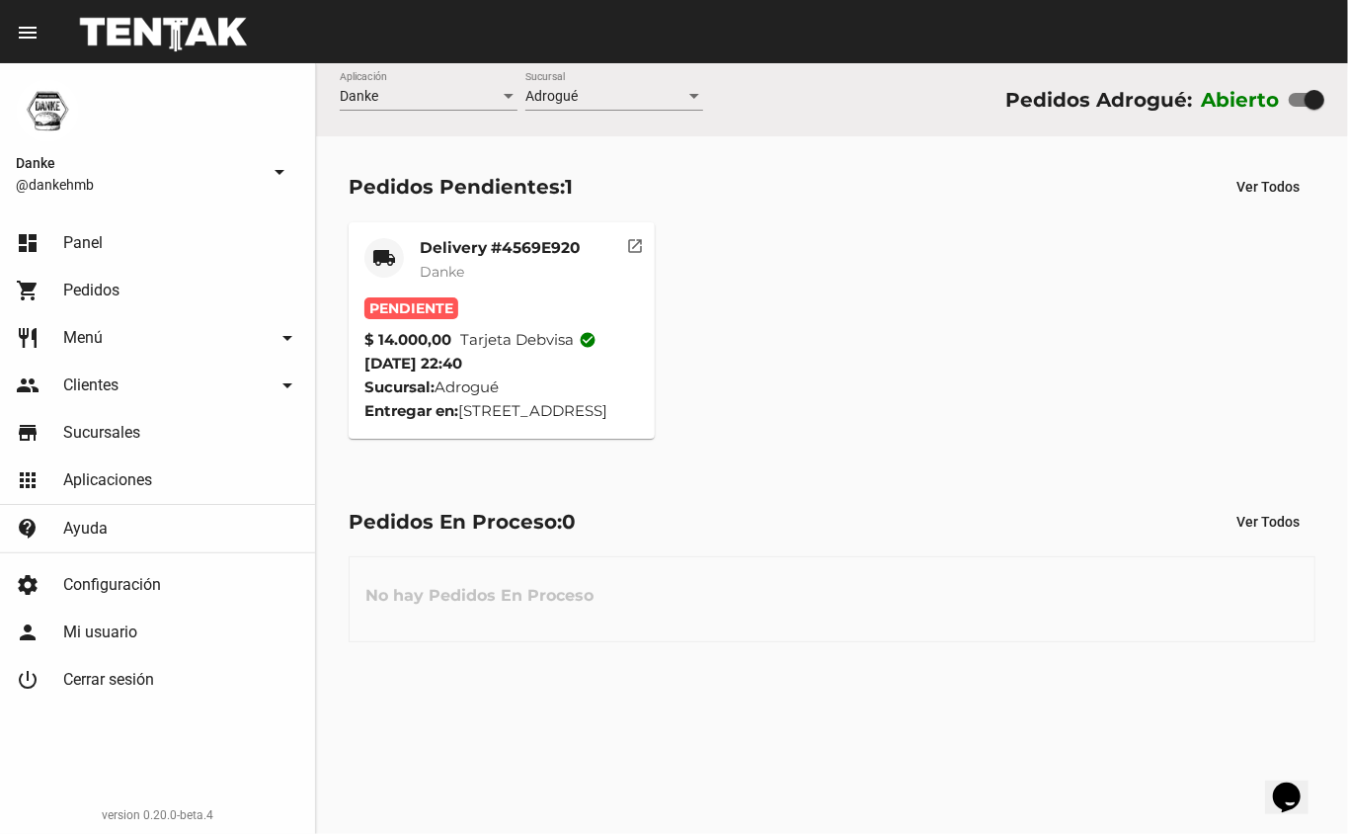
click at [515, 238] on mat-card-title "Delivery #4569E920" at bounding box center [500, 248] width 160 height 20
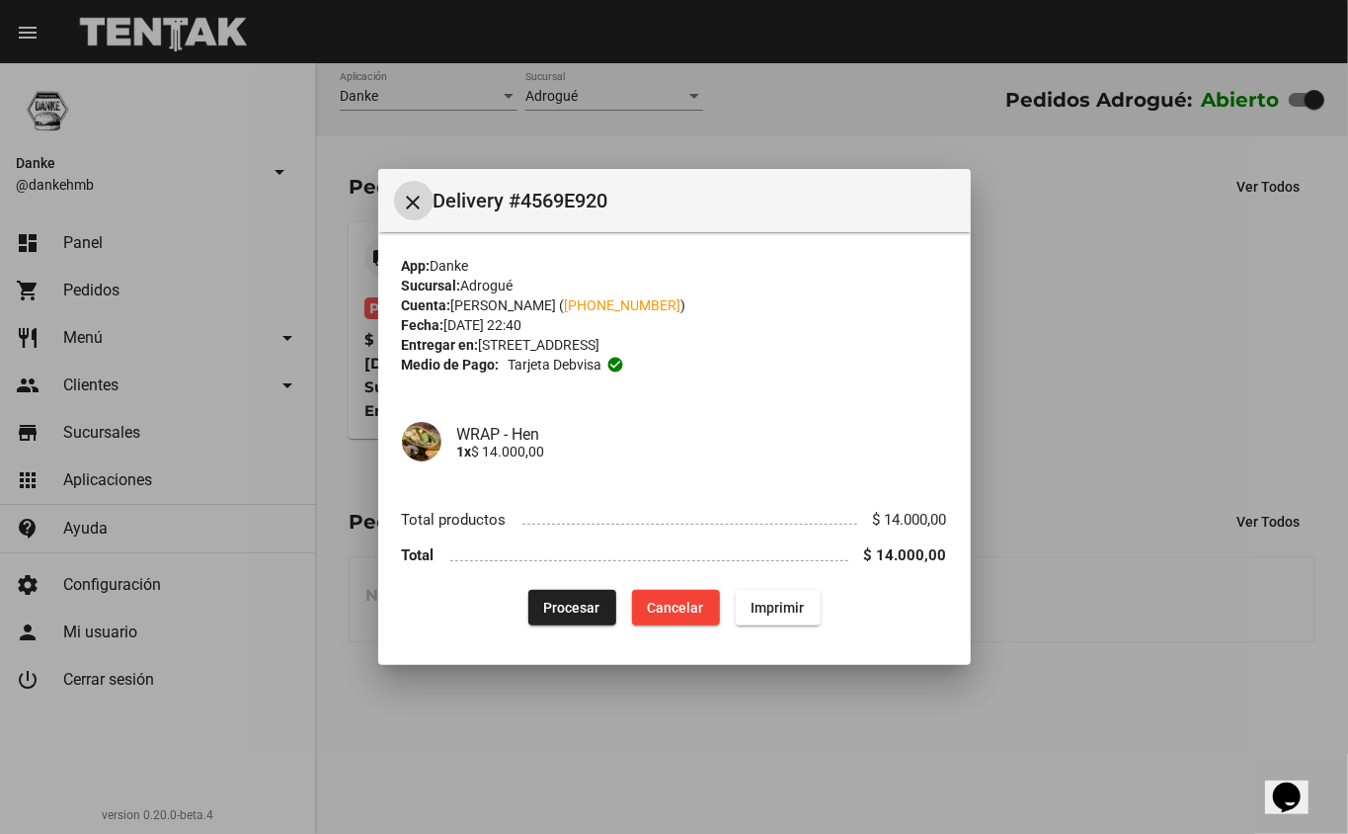
click at [566, 609] on span "Procesar" at bounding box center [572, 608] width 56 height 16
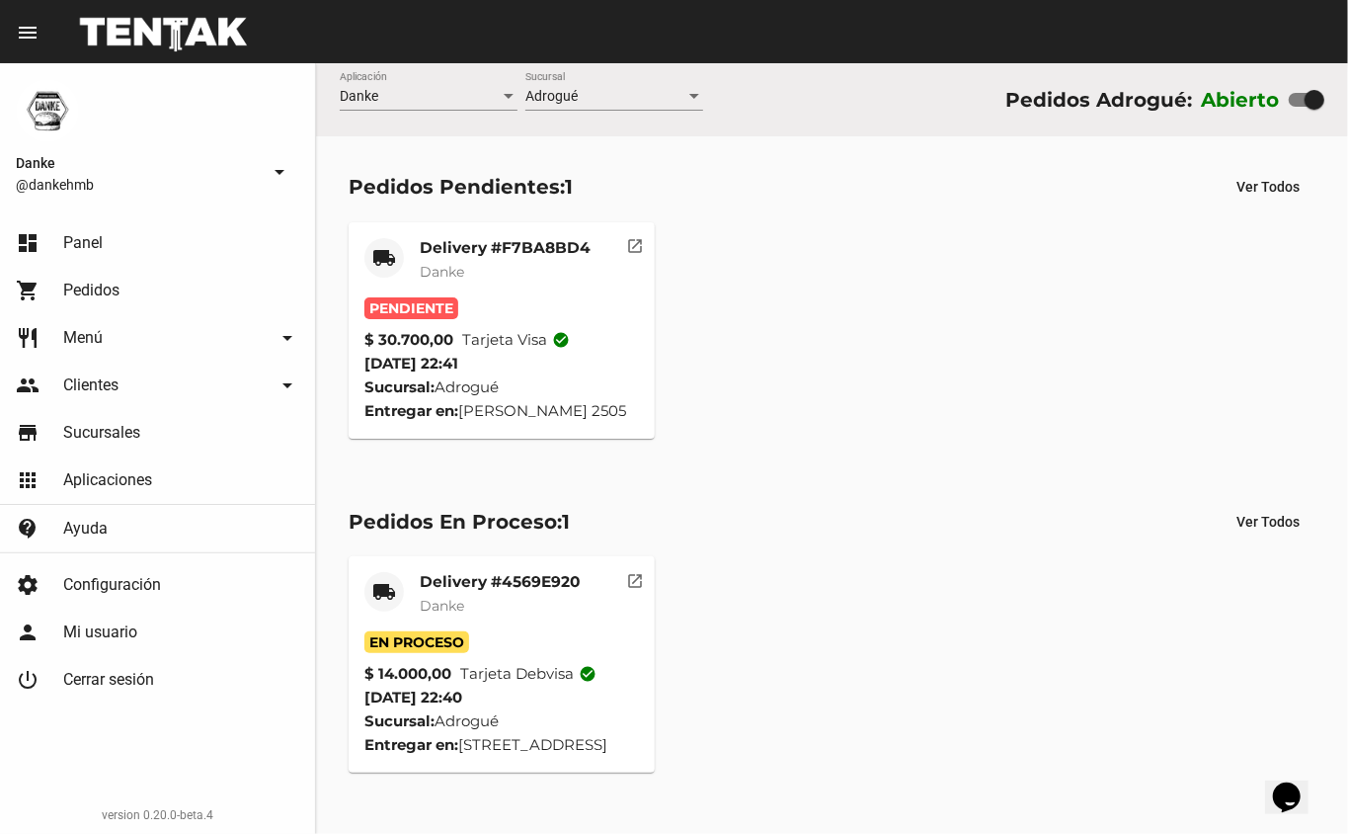
click at [562, 251] on mat-card-title "Delivery #F7BA8BD4" at bounding box center [505, 248] width 171 height 20
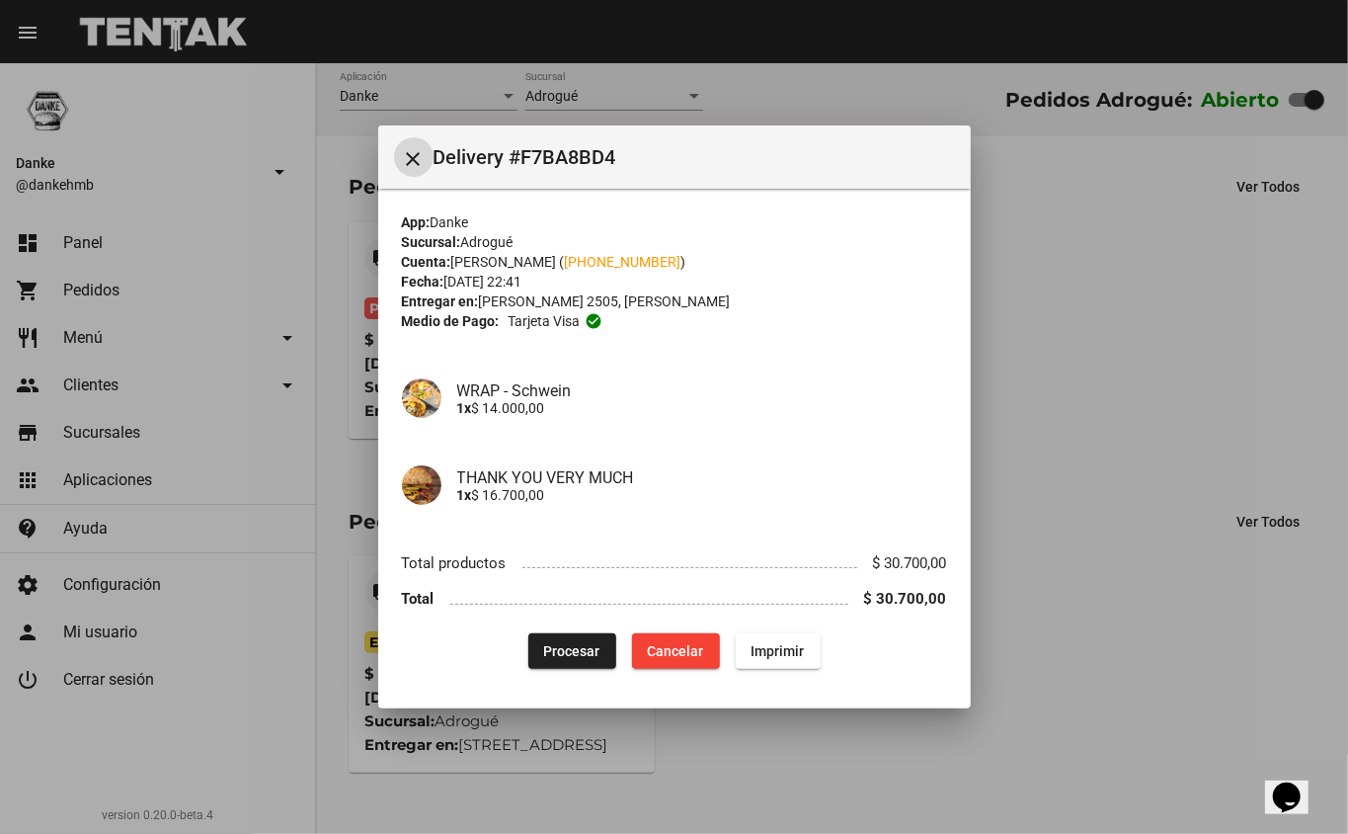
click at [573, 650] on span "Procesar" at bounding box center [572, 651] width 56 height 16
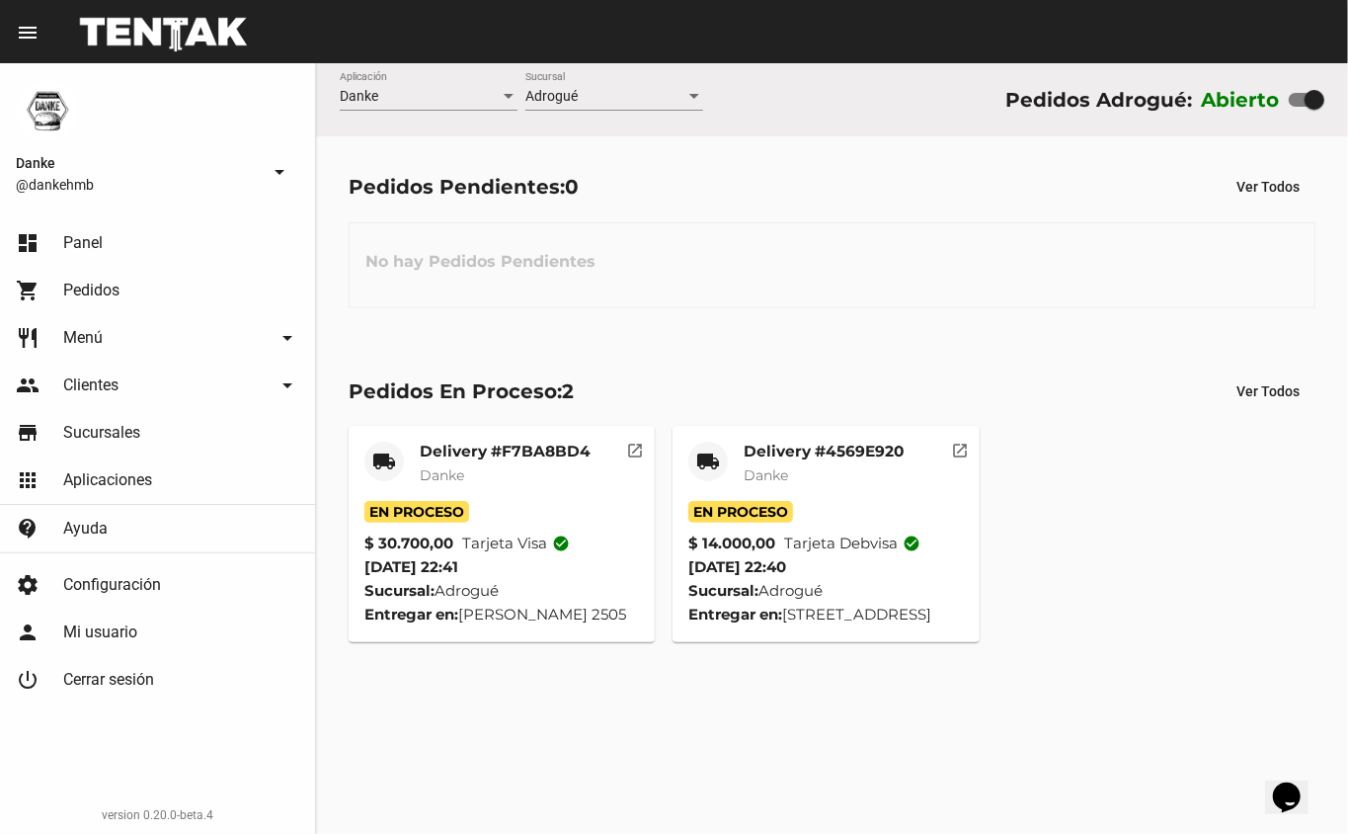
click at [866, 475] on mat-card-subtitle "Danke" at bounding box center [824, 475] width 160 height 20
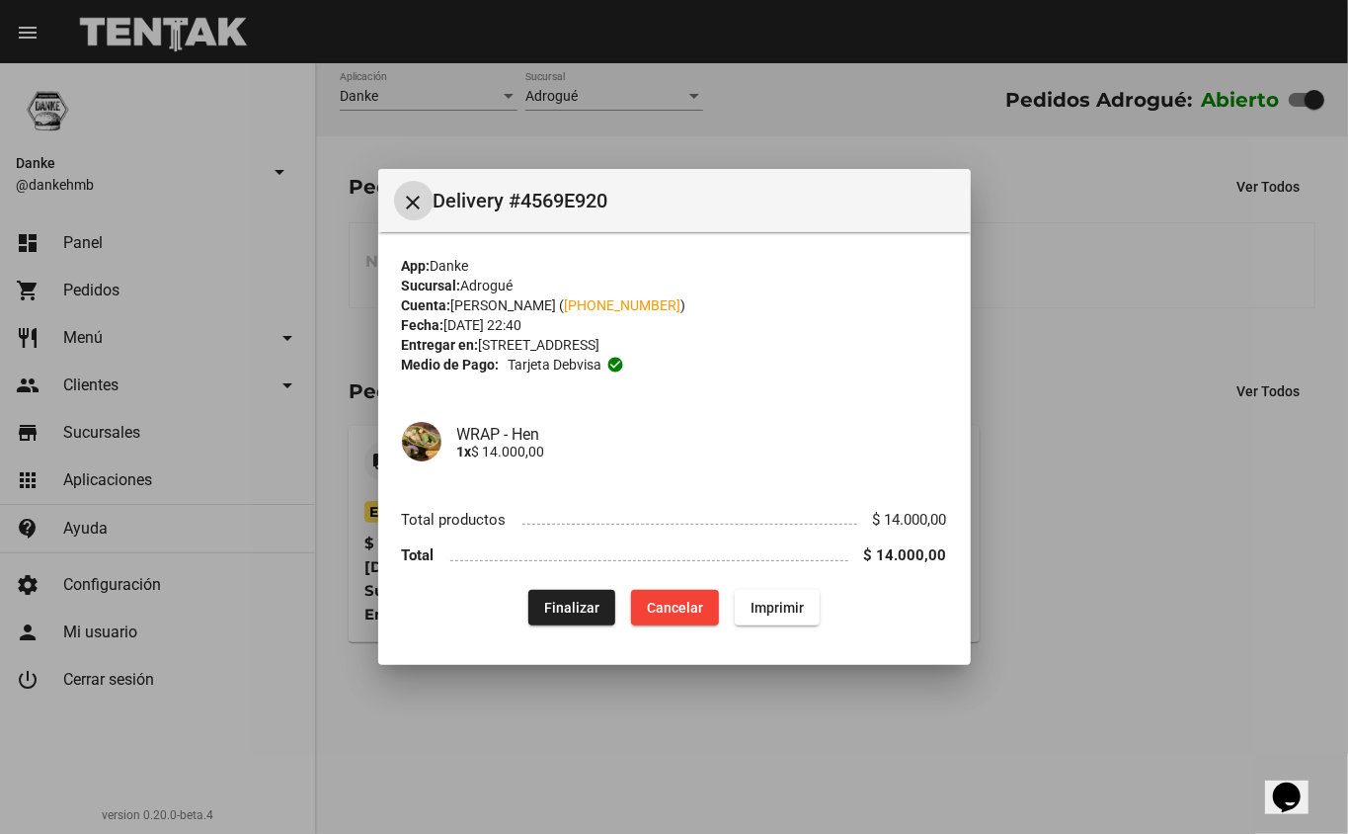
click at [563, 601] on span "Finalizar" at bounding box center [571, 608] width 55 height 16
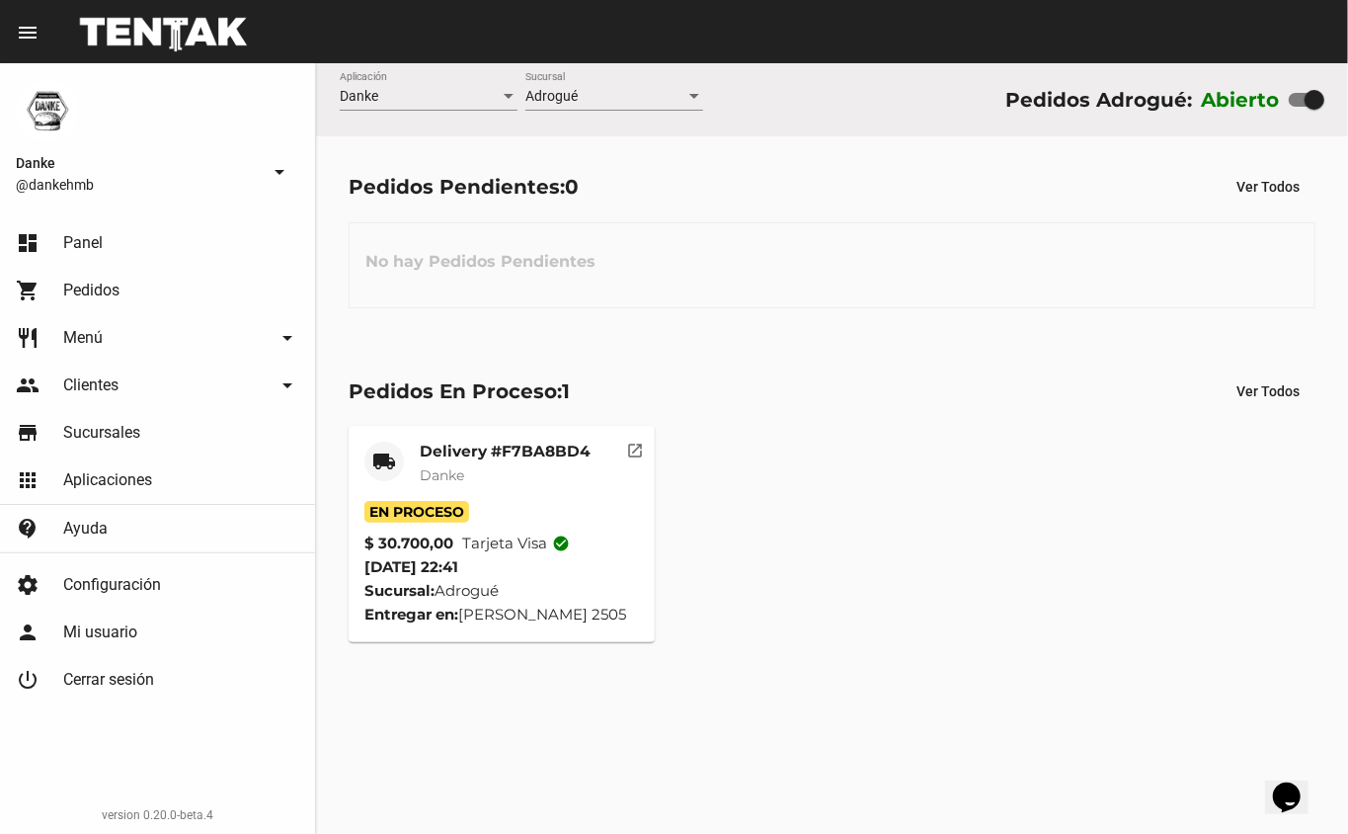
click at [534, 475] on mat-card-subtitle "Danke" at bounding box center [505, 475] width 171 height 20
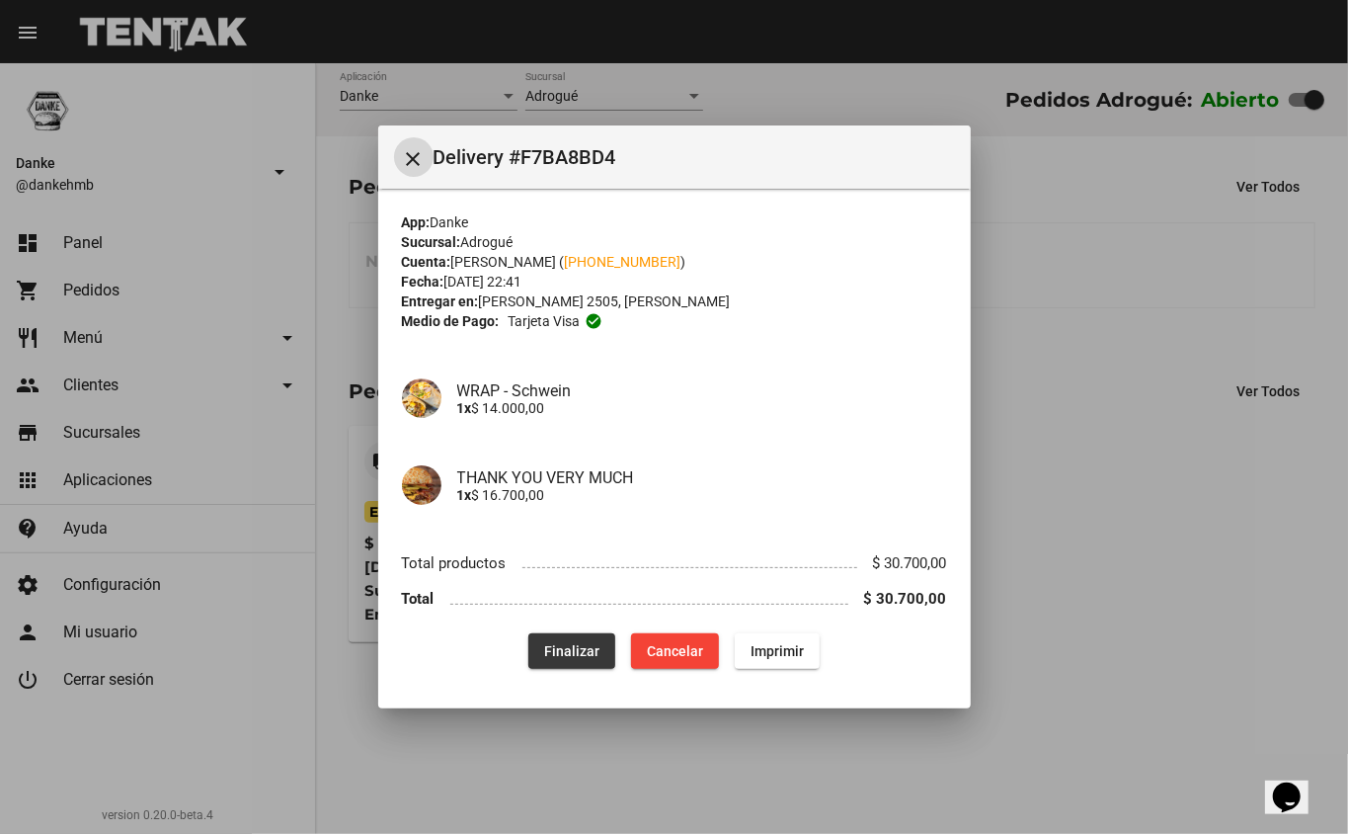
click at [589, 653] on span "Finalizar" at bounding box center [571, 651] width 55 height 16
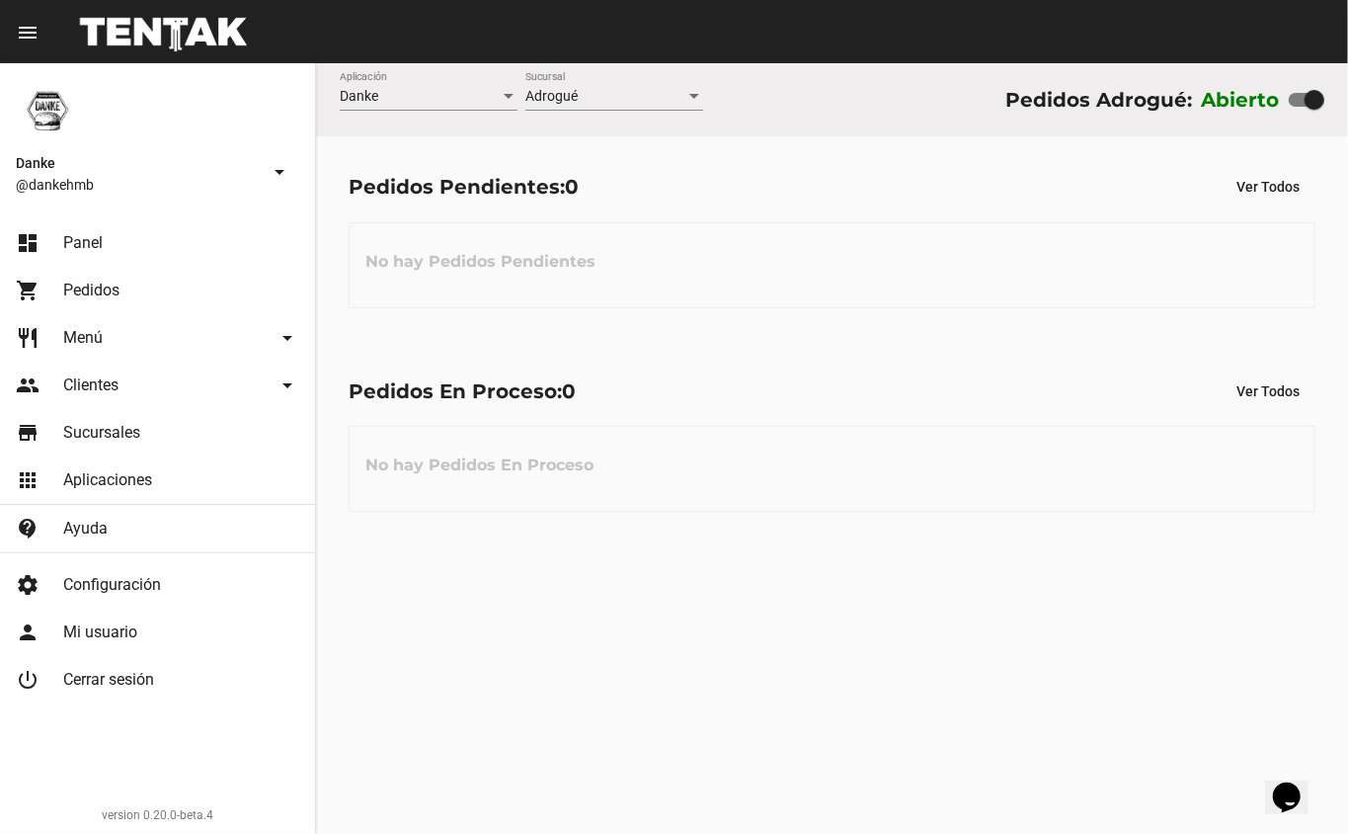
click at [1310, 100] on div at bounding box center [1315, 100] width 20 height 20
click at [1299, 107] on input "checkbox" at bounding box center [1298, 107] width 1 height 1
checkbox input "false"
